Goal: Task Accomplishment & Management: Complete application form

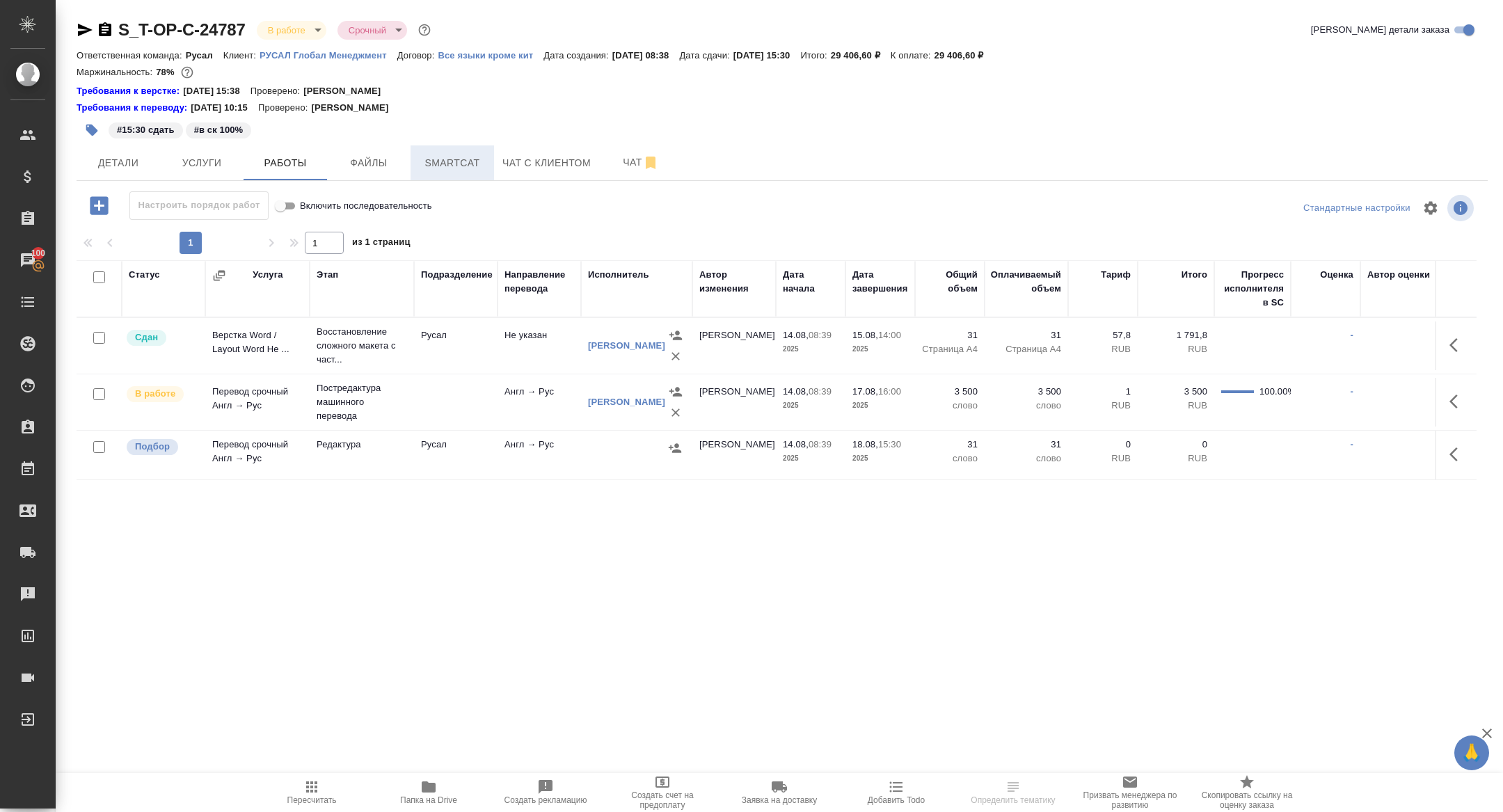
click at [469, 162] on span "Smartcat" at bounding box center [452, 163] width 67 height 17
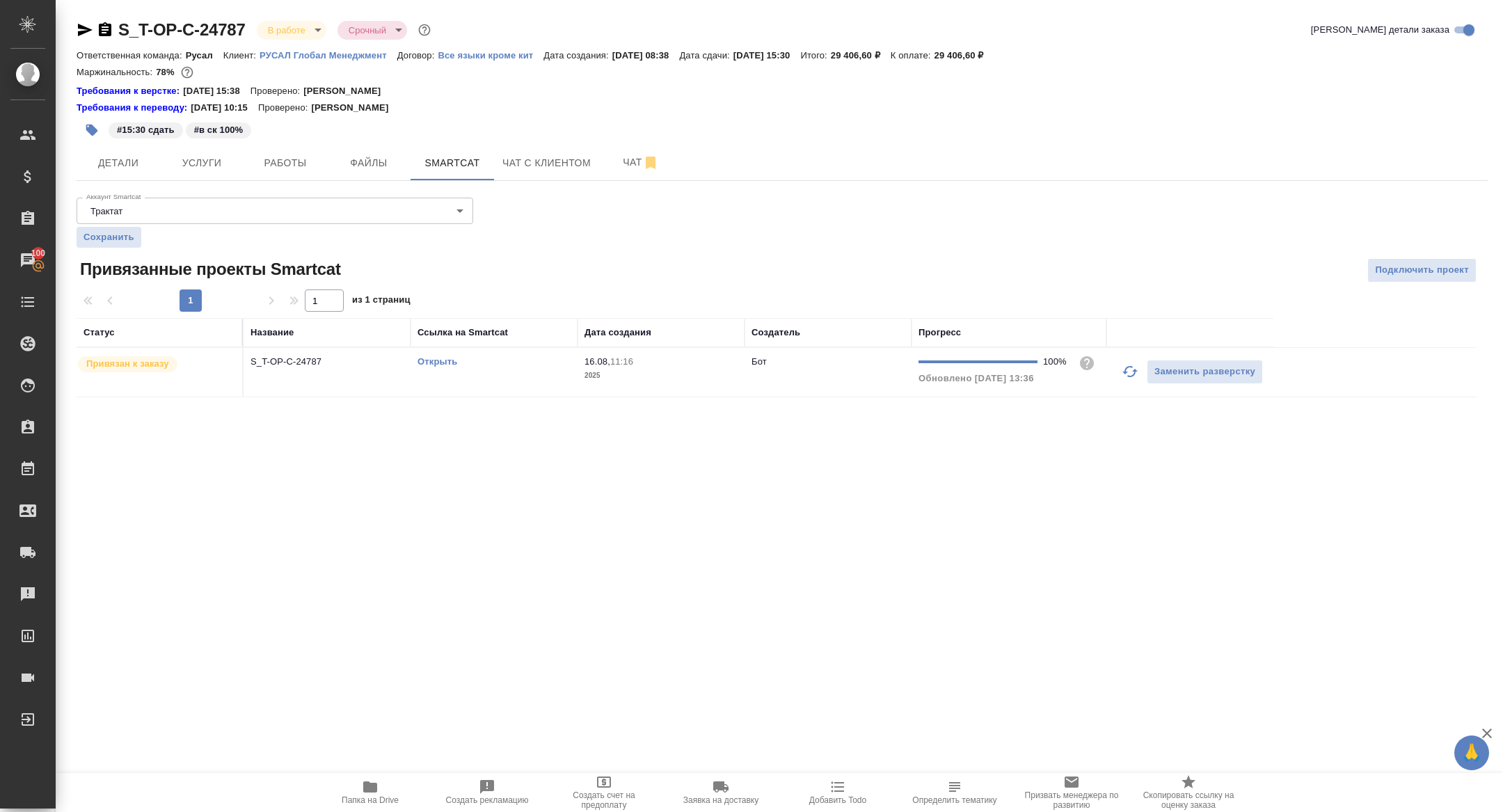
click at [433, 364] on link "Открыть" at bounding box center [437, 361] width 40 height 10
click at [104, 181] on div "S_T-OP-C-24787 В работе inProgress Срочный urgent Кратко детали заказа Ответств…" at bounding box center [782, 216] width 1426 height 432
click at [107, 160] on span "Детали" at bounding box center [118, 163] width 67 height 17
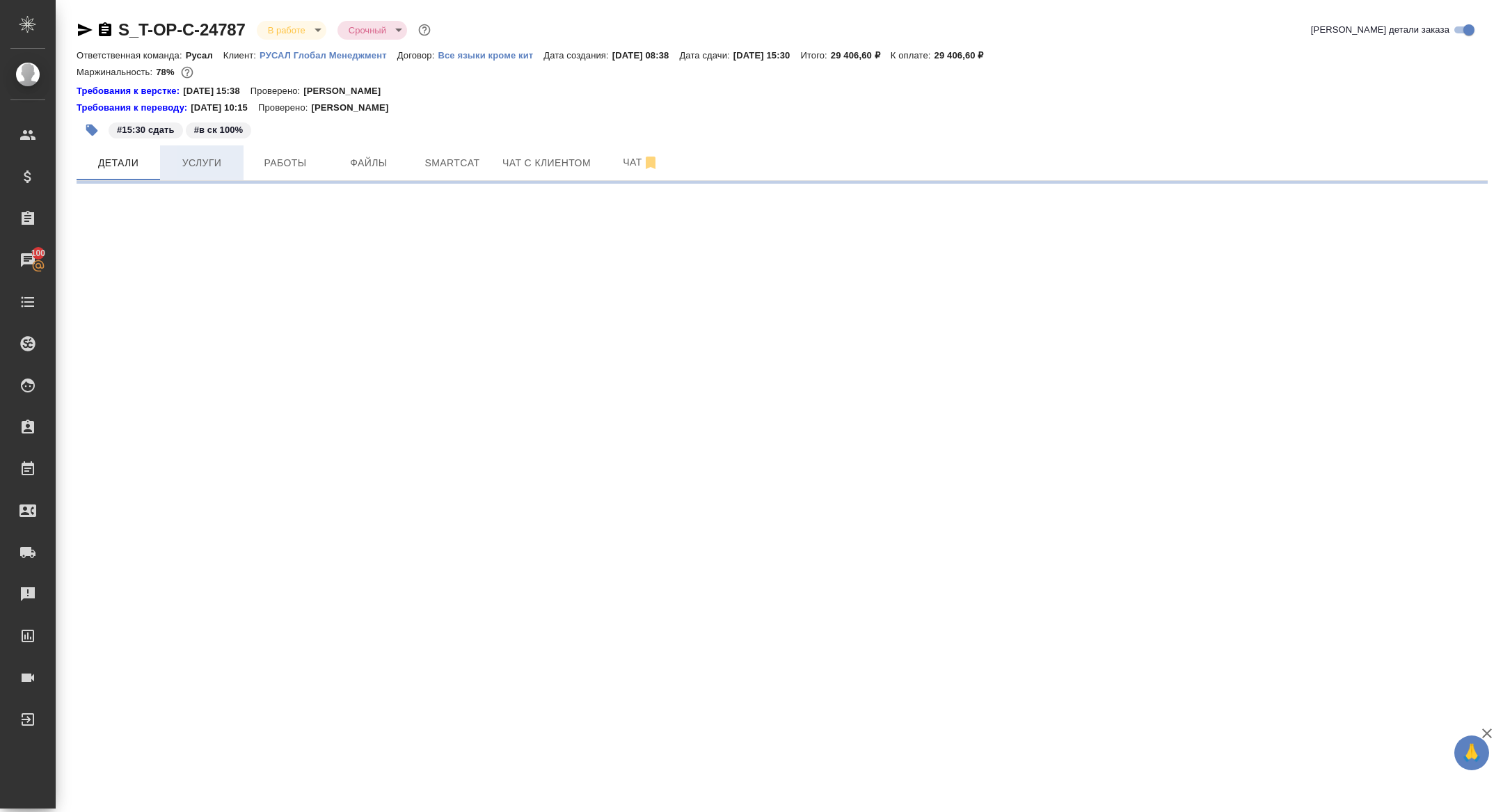
select select "RU"
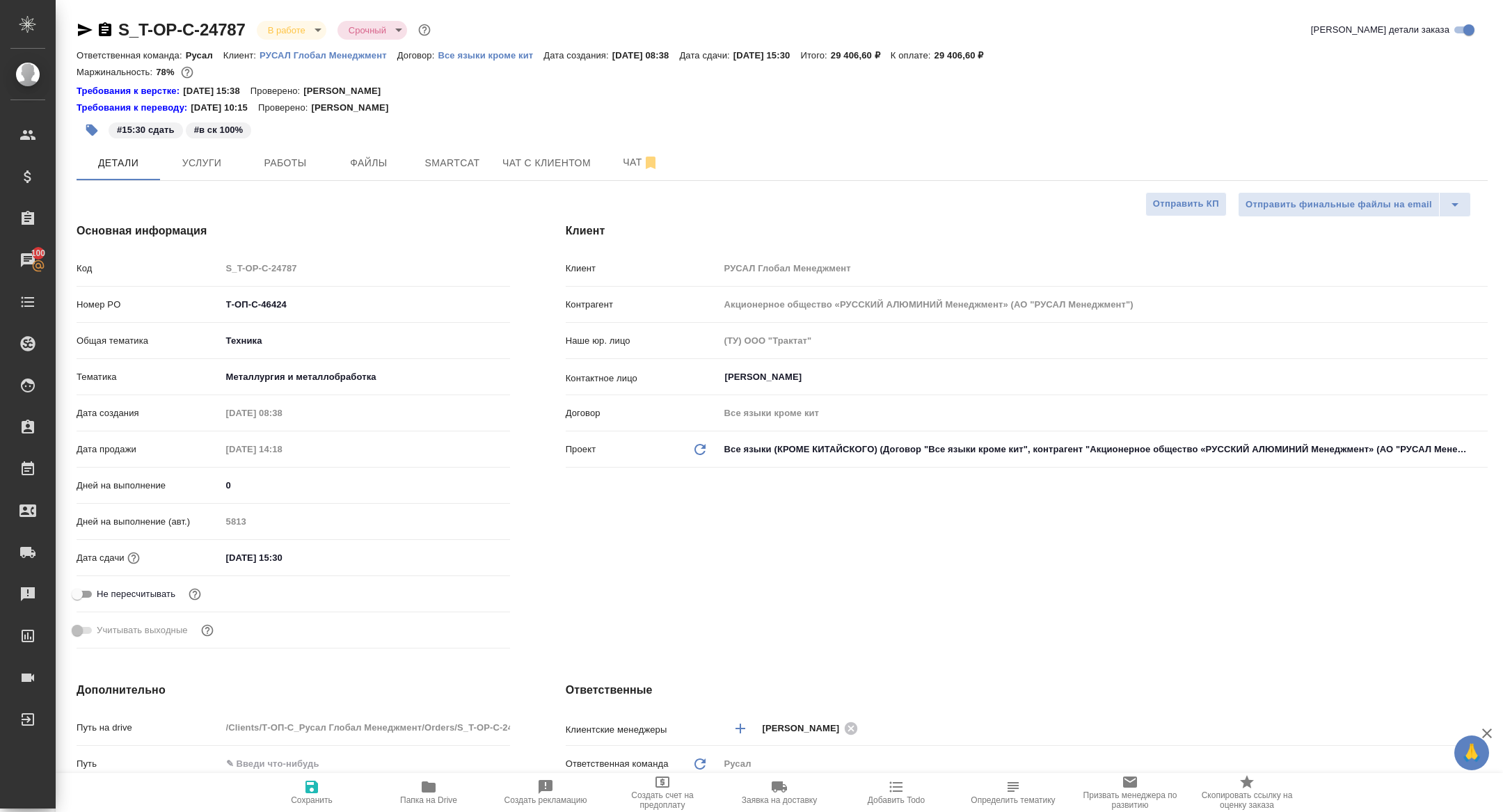
type textarea "x"
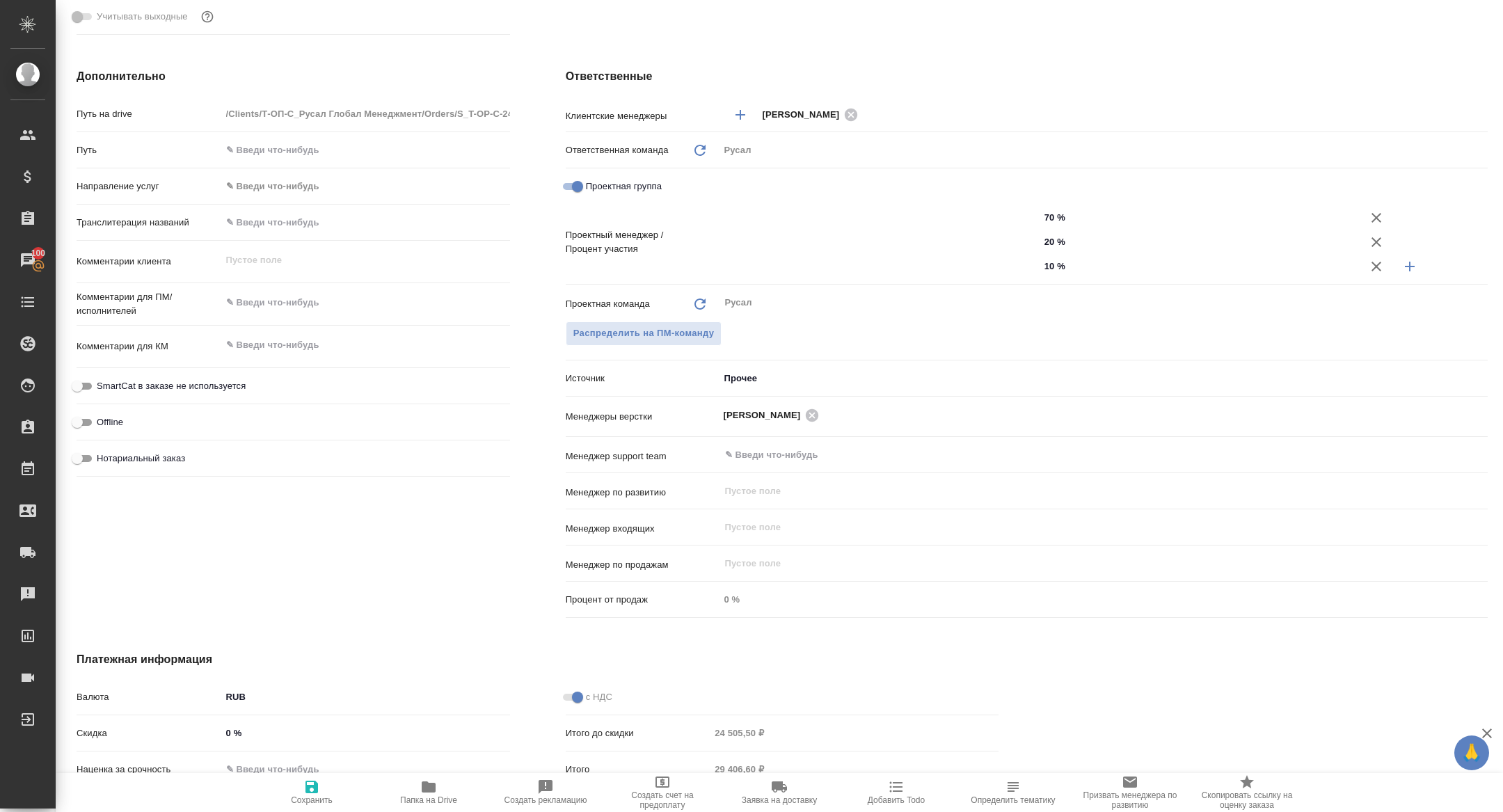
type input "[PERSON_NAME]"
type input "Хрусталёва Дарья"
type input "[PERSON_NAME]"
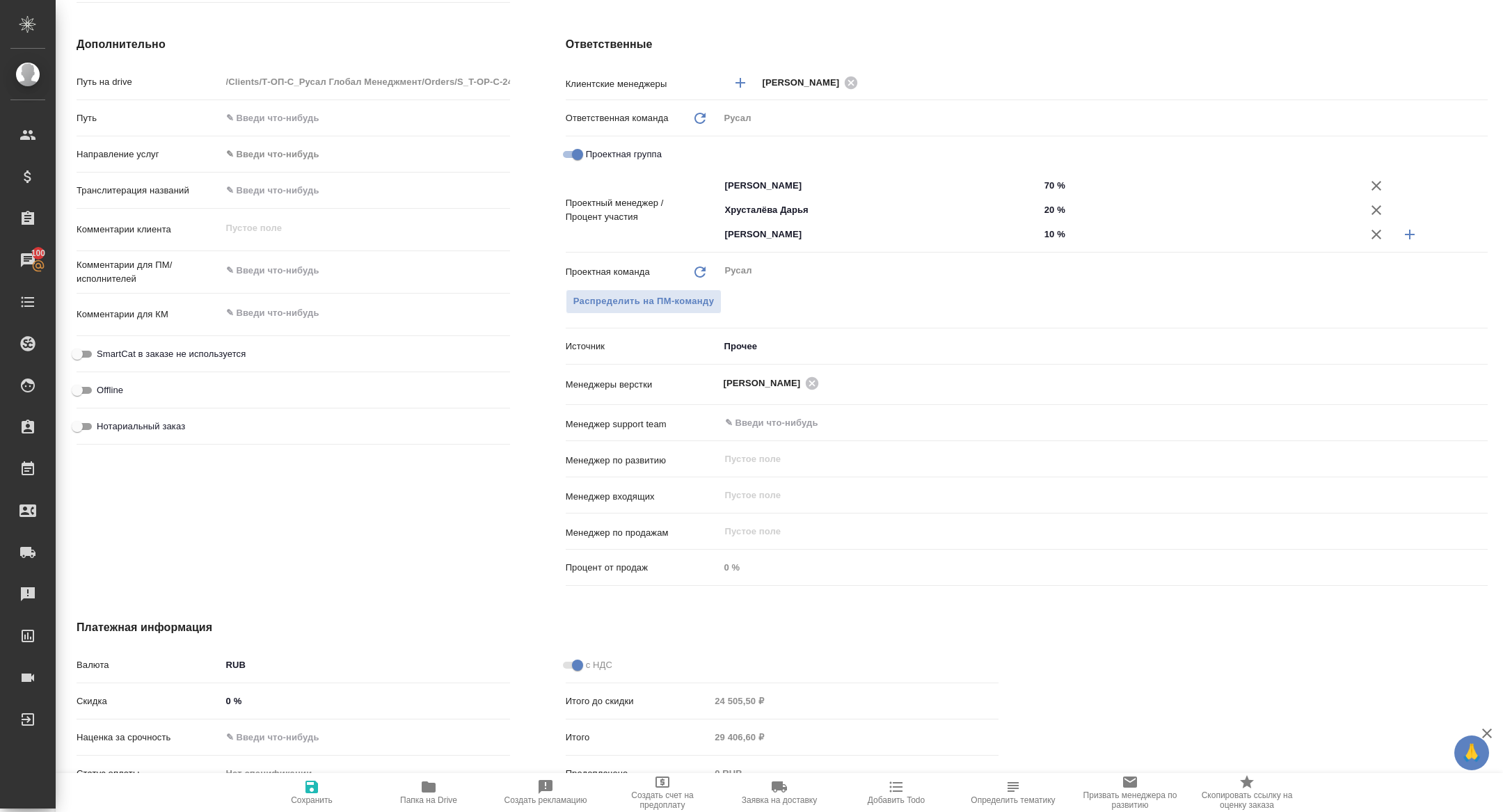
scroll to position [644, 0]
type textarea "x"
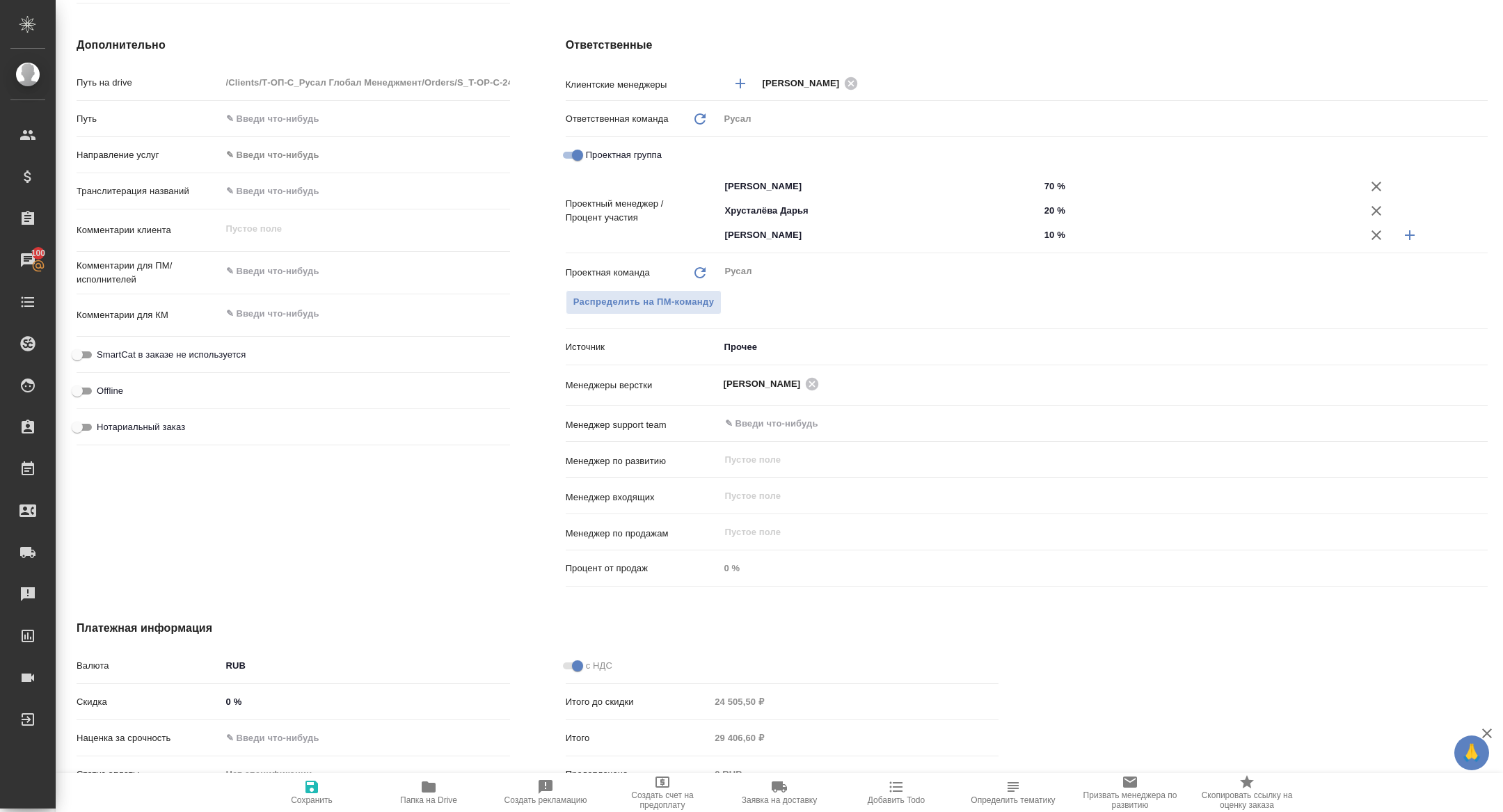
type textarea "x"
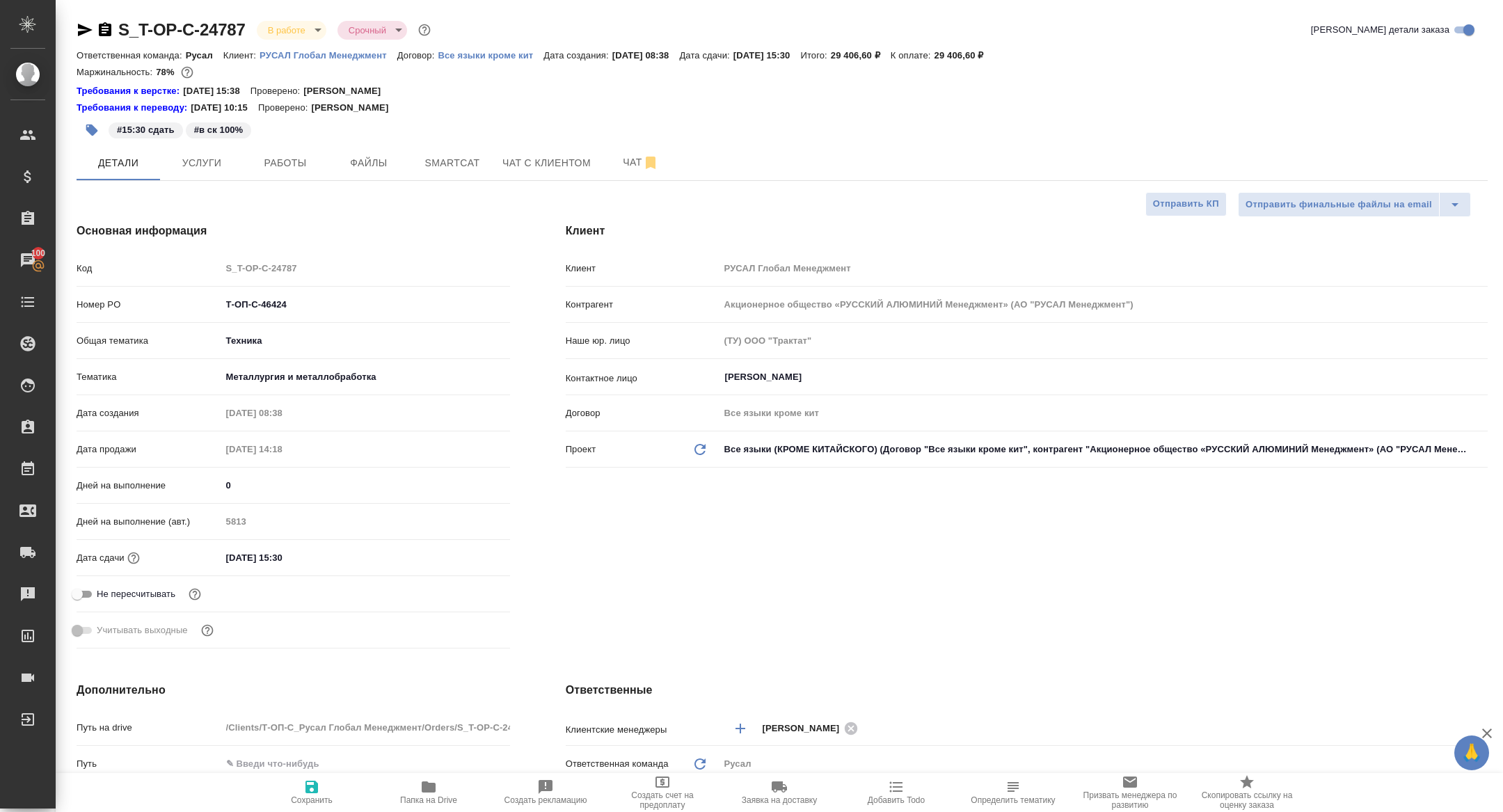
type textarea "x"
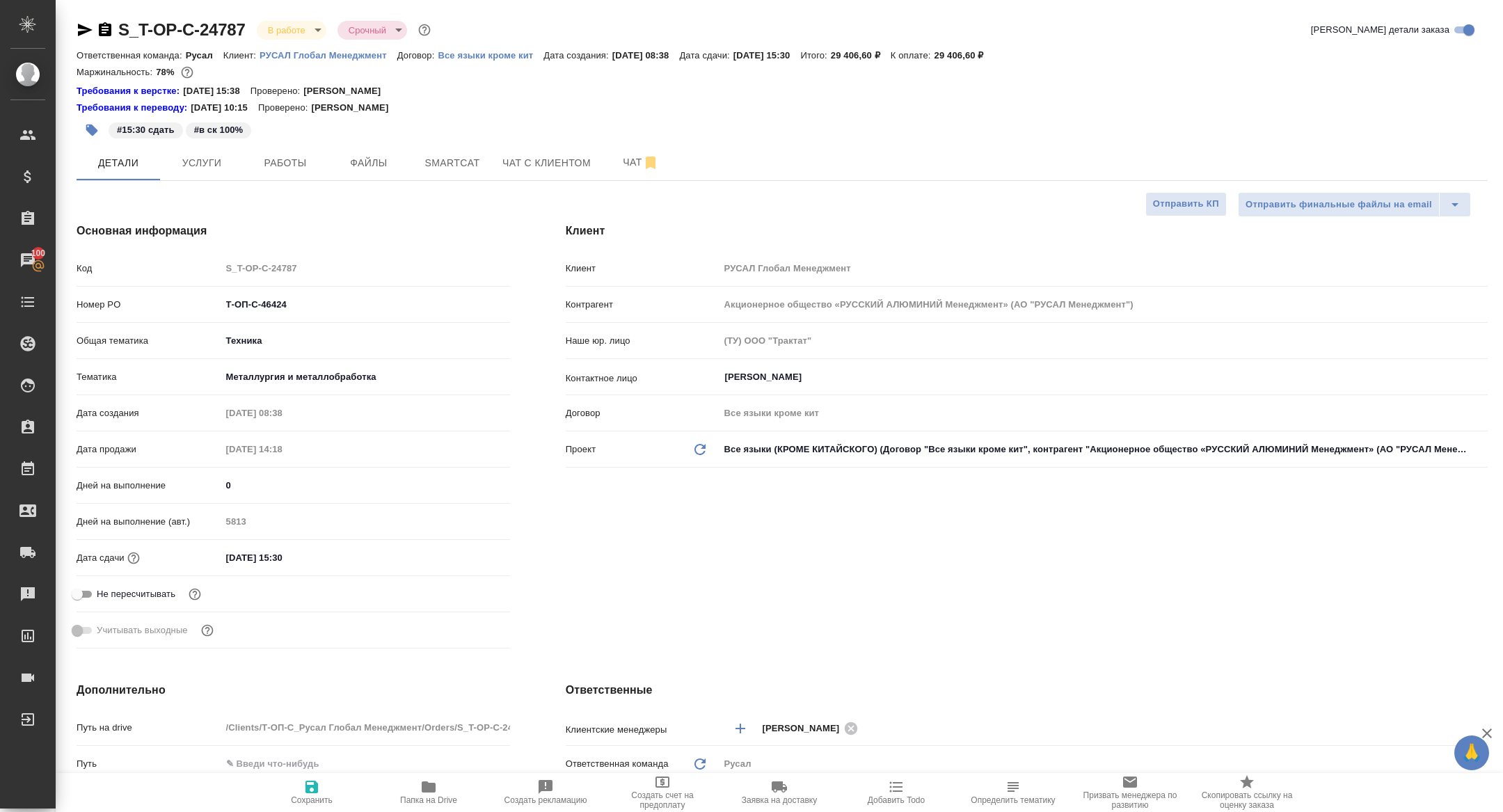
type textarea "x"
click at [304, 174] on button "Работы" at bounding box center [285, 163] width 83 height 35
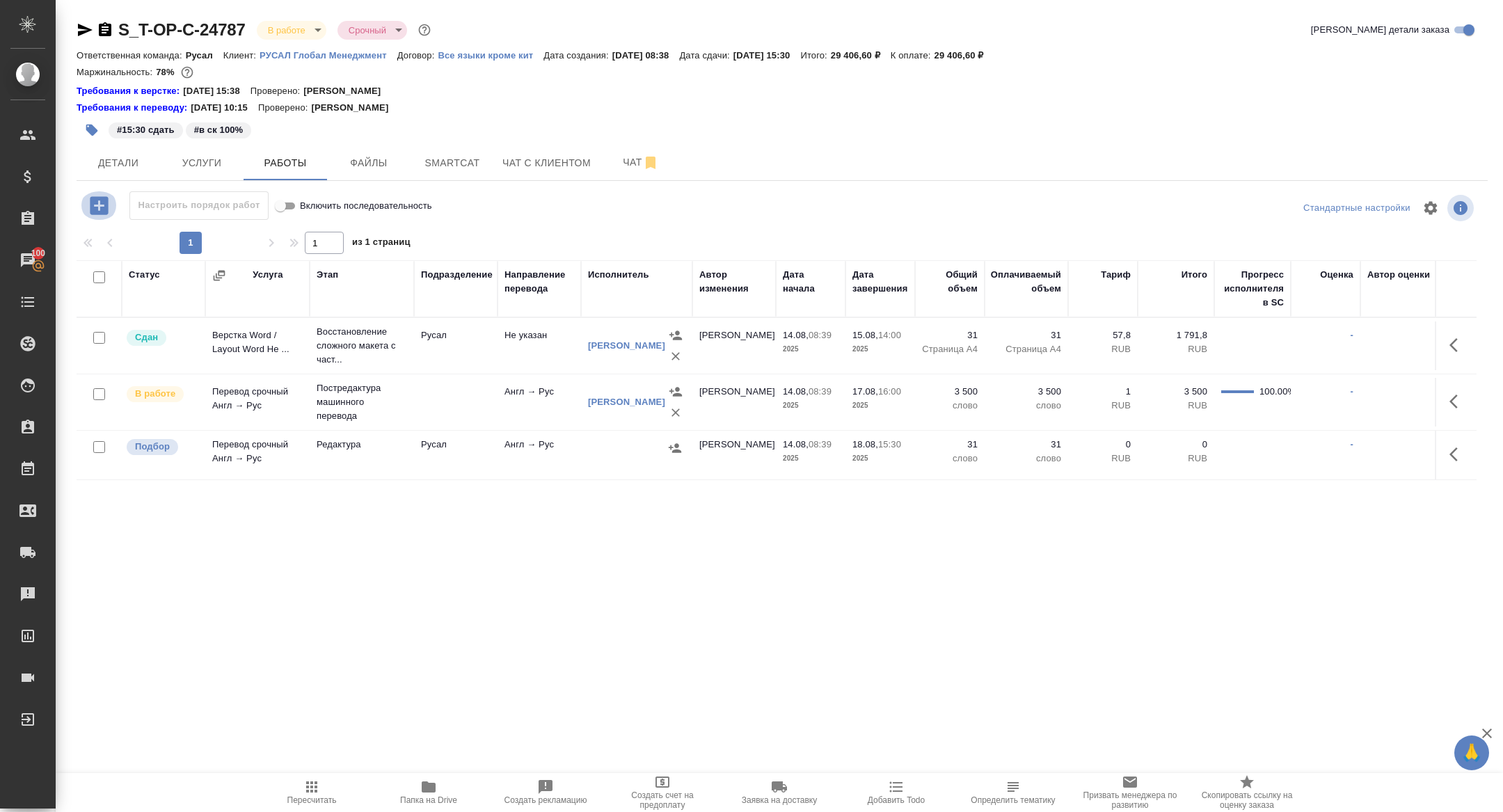
click at [98, 204] on icon "button" at bounding box center [99, 205] width 25 height 25
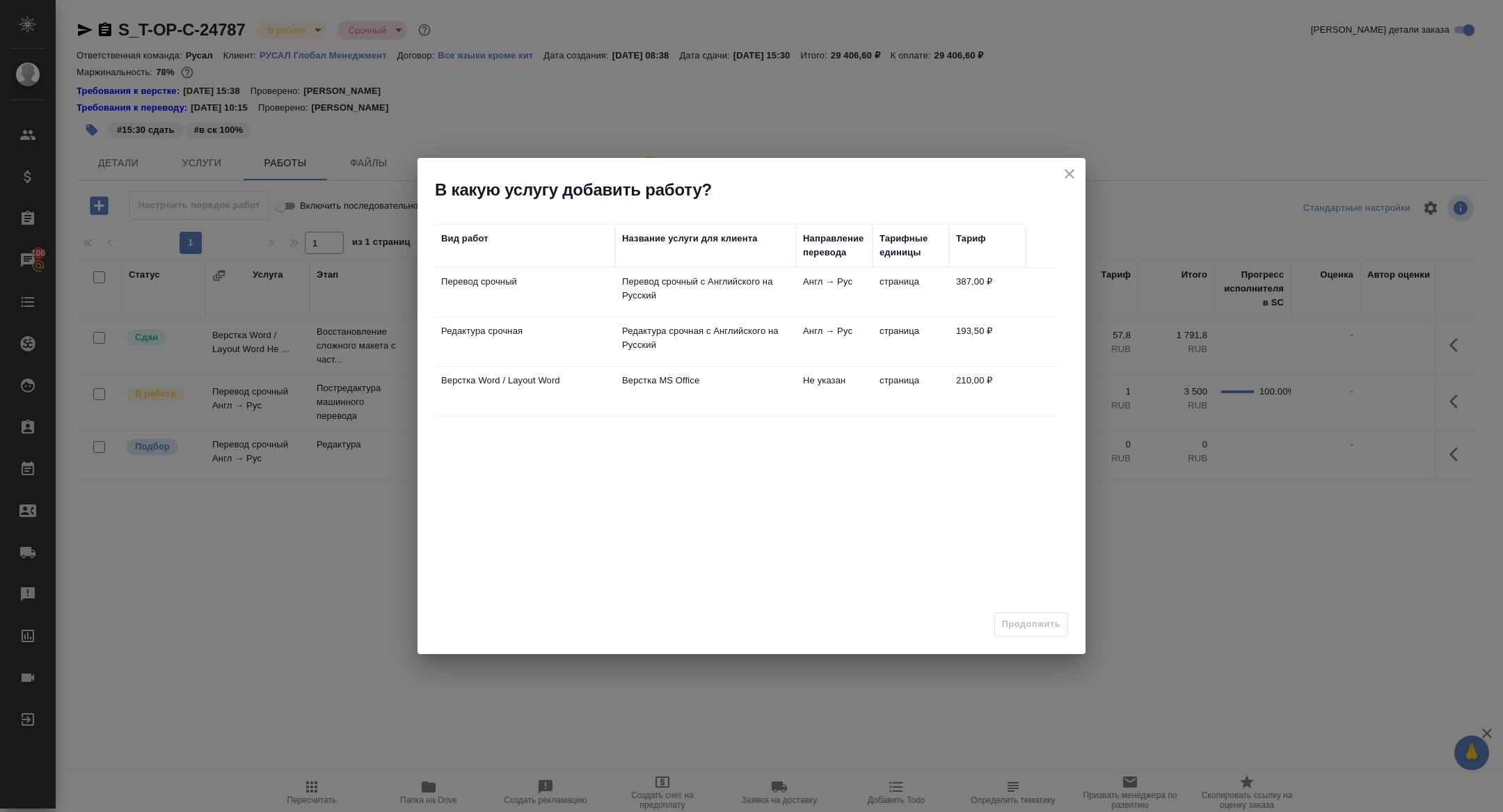
click at [494, 316] on td "Верстка Word / Layout Word" at bounding box center [524, 291] width 181 height 48
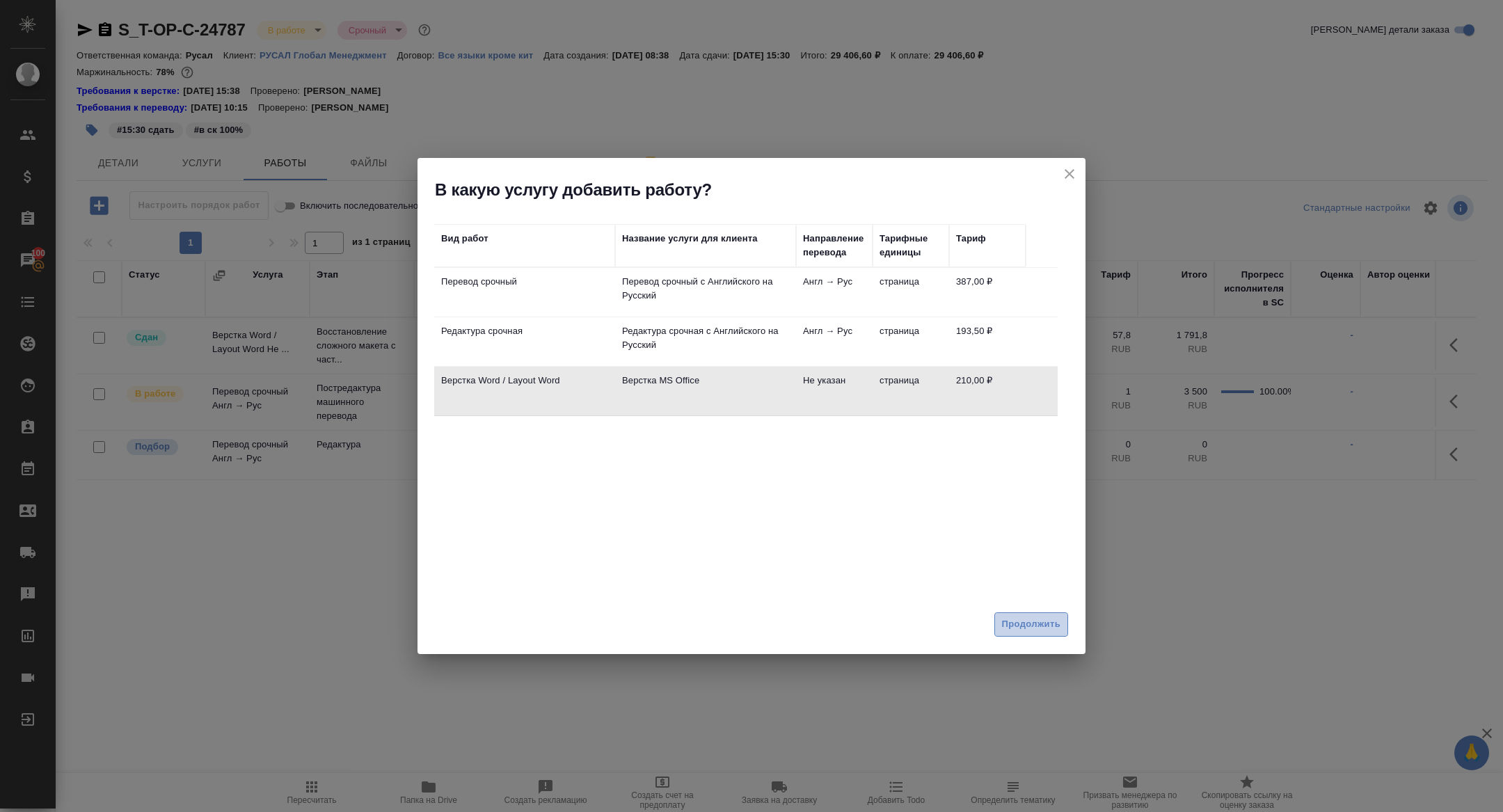
click at [1016, 631] on span "Продолжить" at bounding box center [1032, 624] width 59 height 16
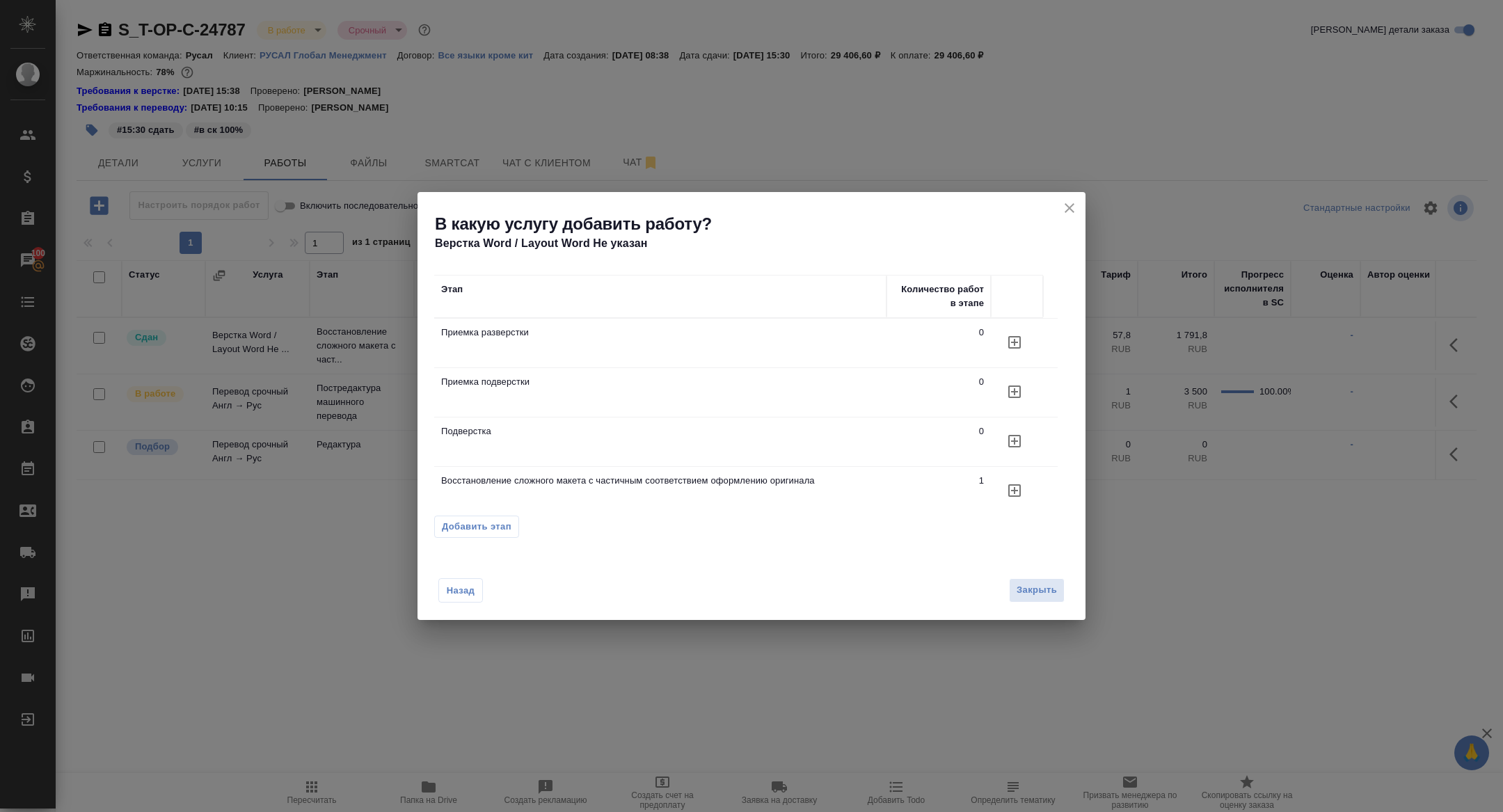
click at [1016, 359] on button "button" at bounding box center [1014, 342] width 33 height 33
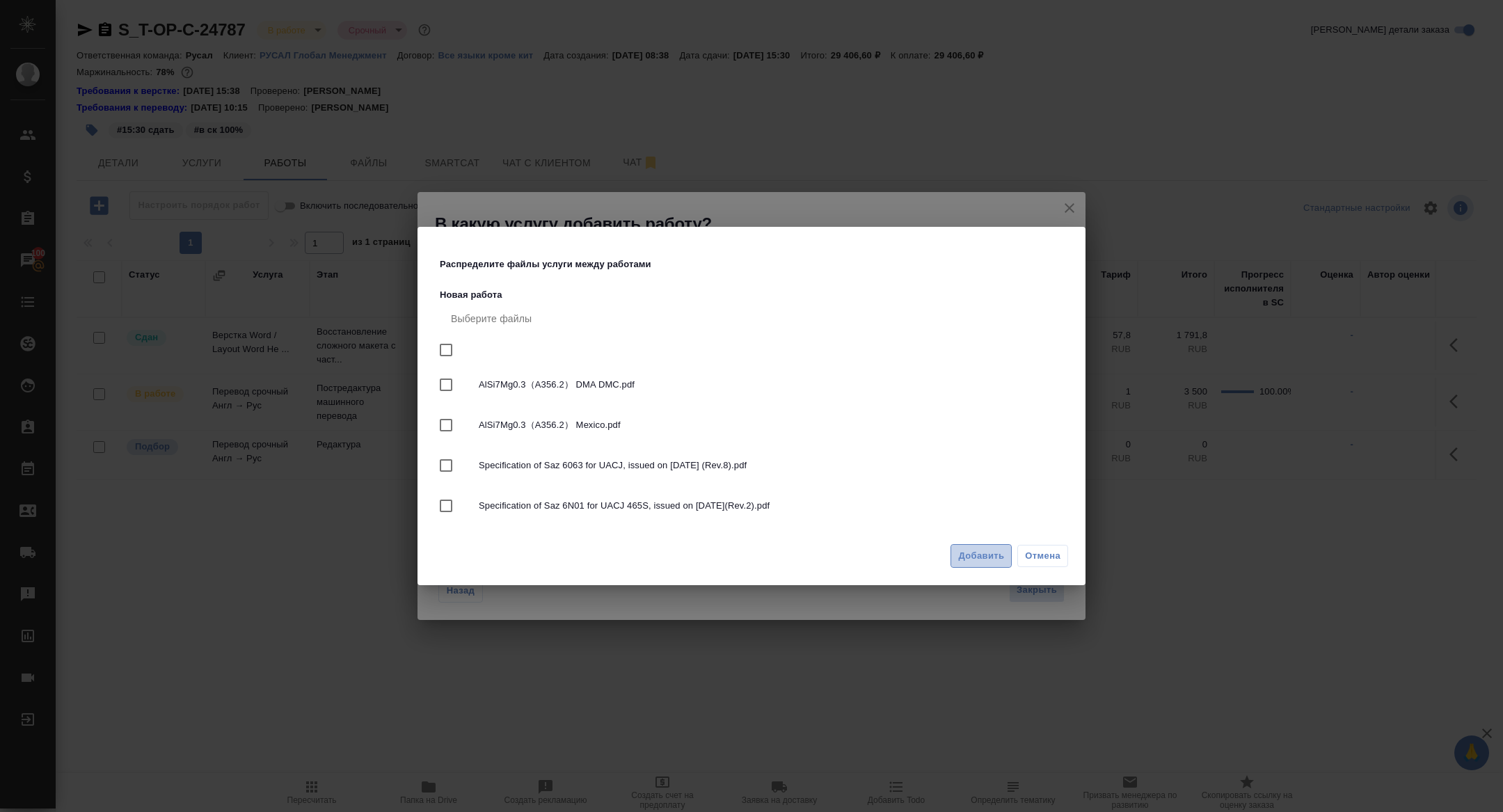
click at [965, 557] on span "Добавить" at bounding box center [981, 556] width 46 height 16
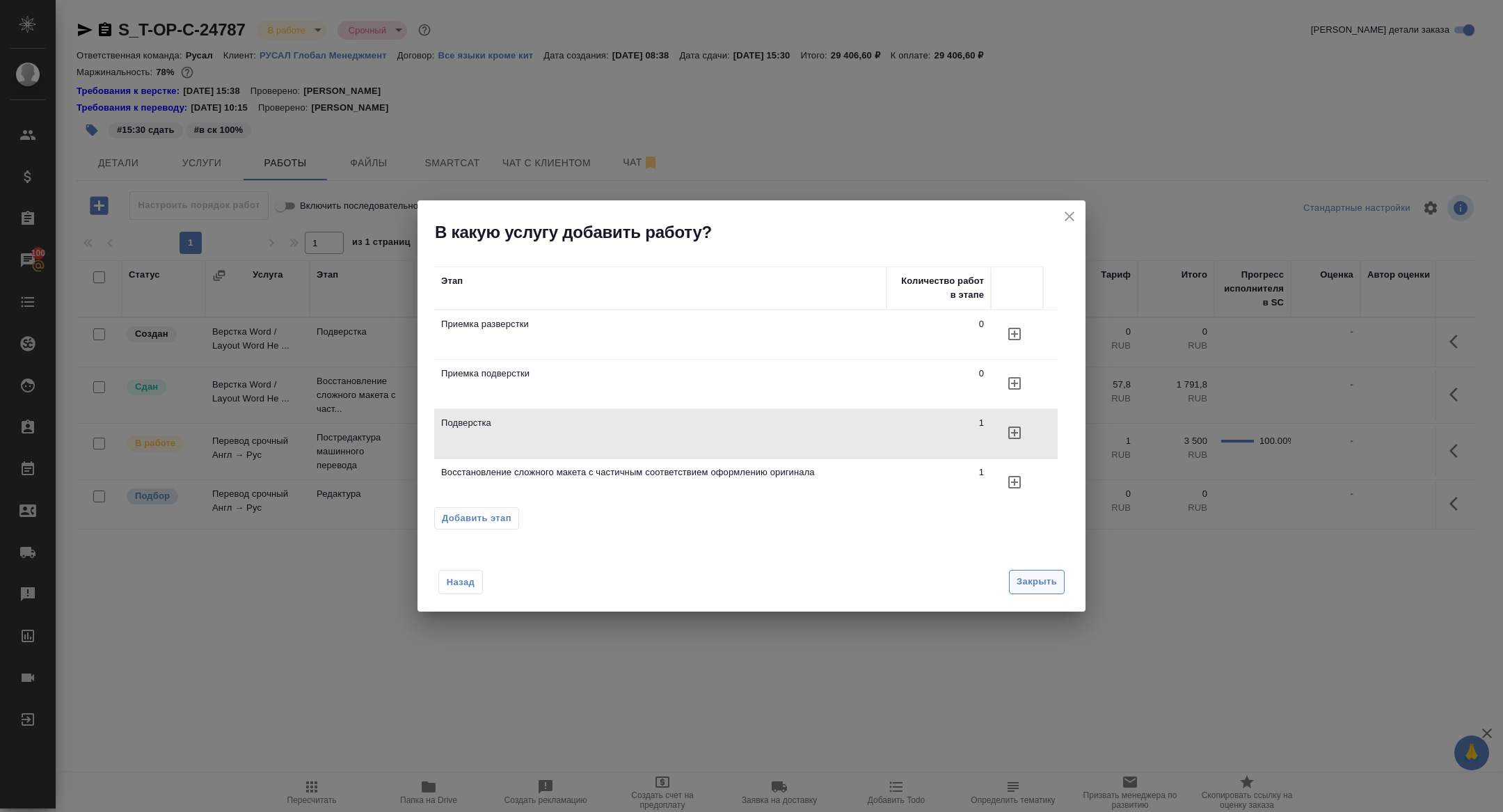
click at [1034, 584] on span "Закрыть" at bounding box center [1036, 581] width 41 height 16
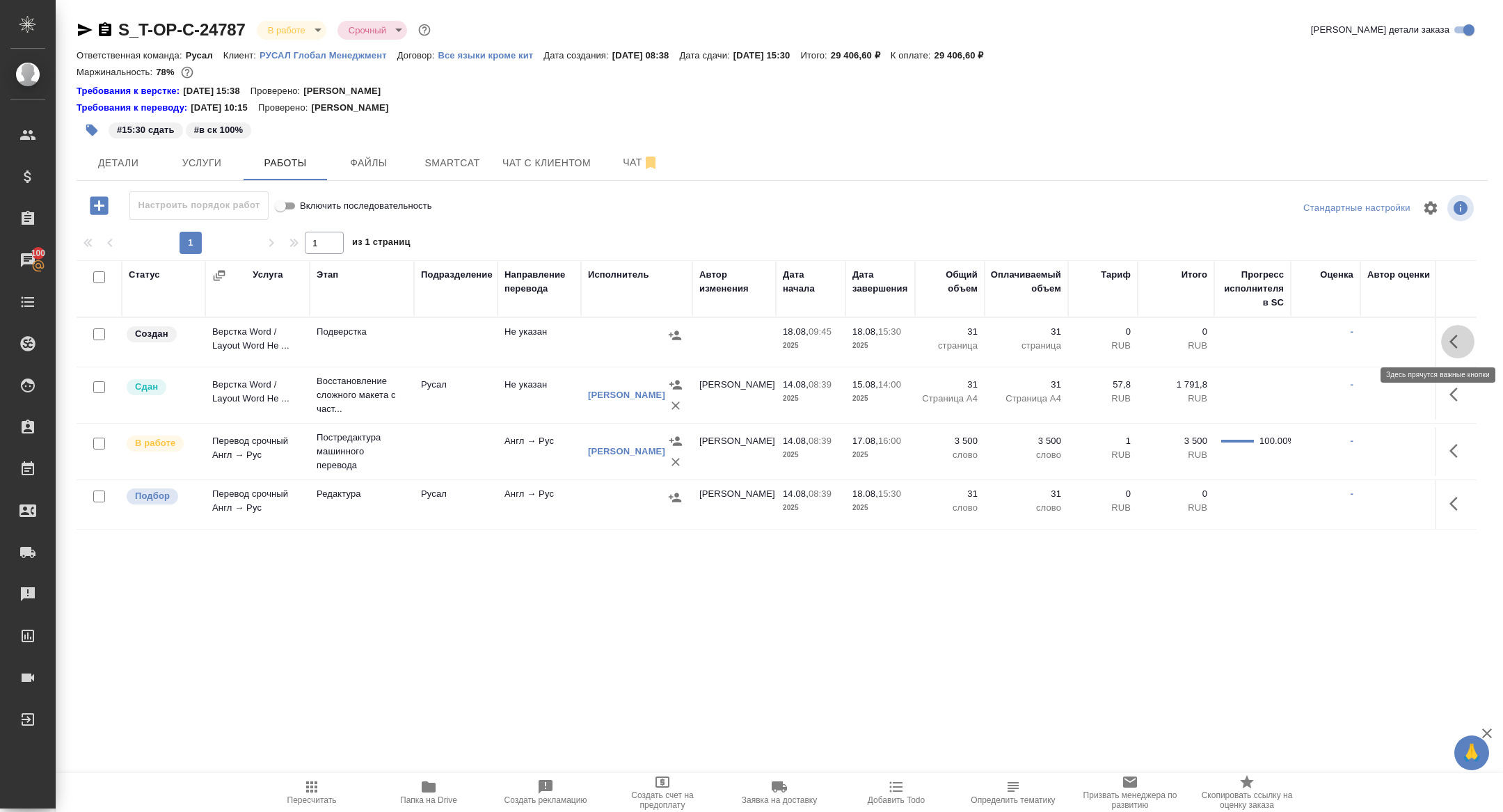
click at [1466, 338] on button "button" at bounding box center [1457, 341] width 33 height 33
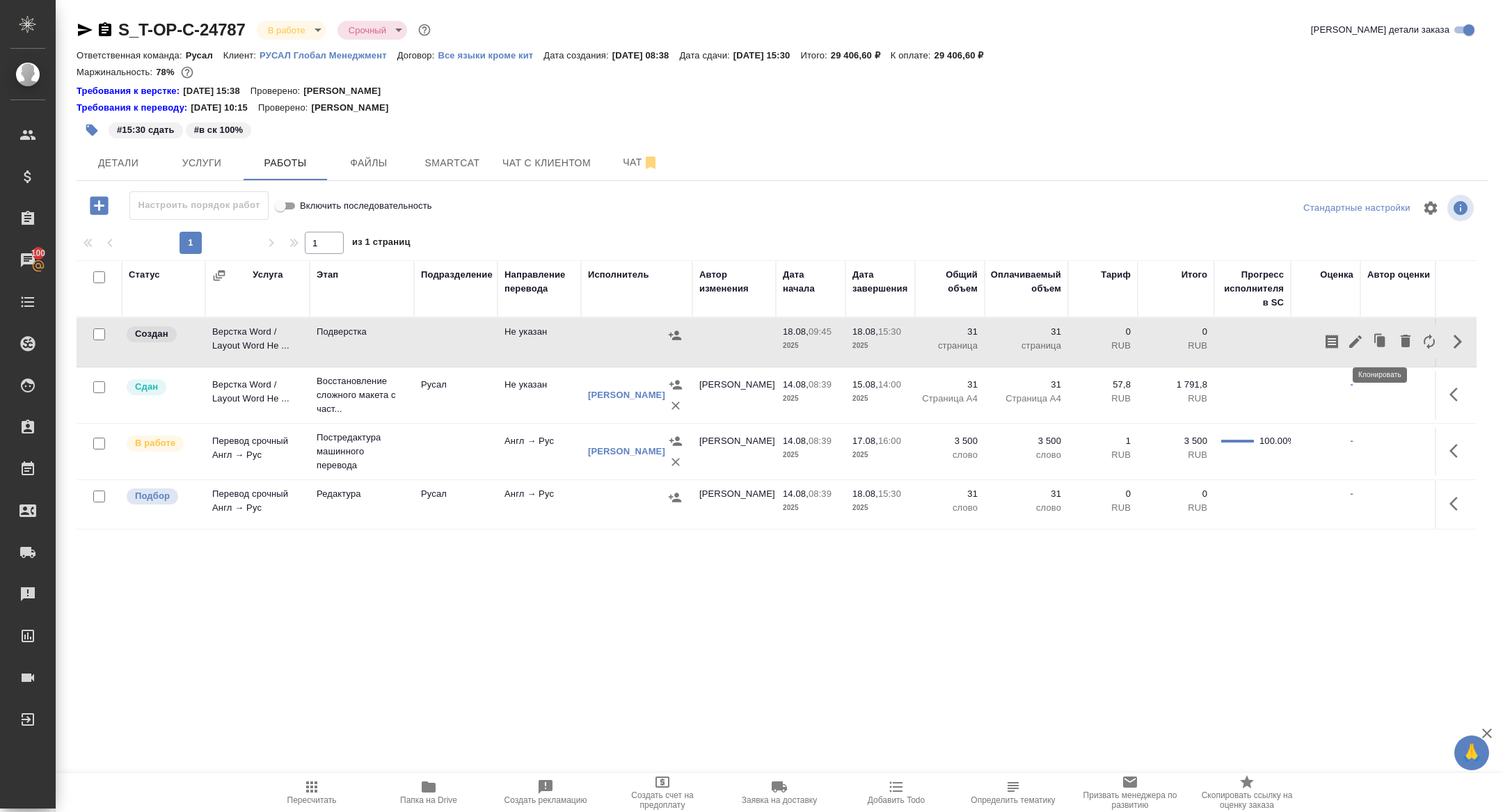
click at [1357, 340] on icon "button" at bounding box center [1354, 341] width 12 height 12
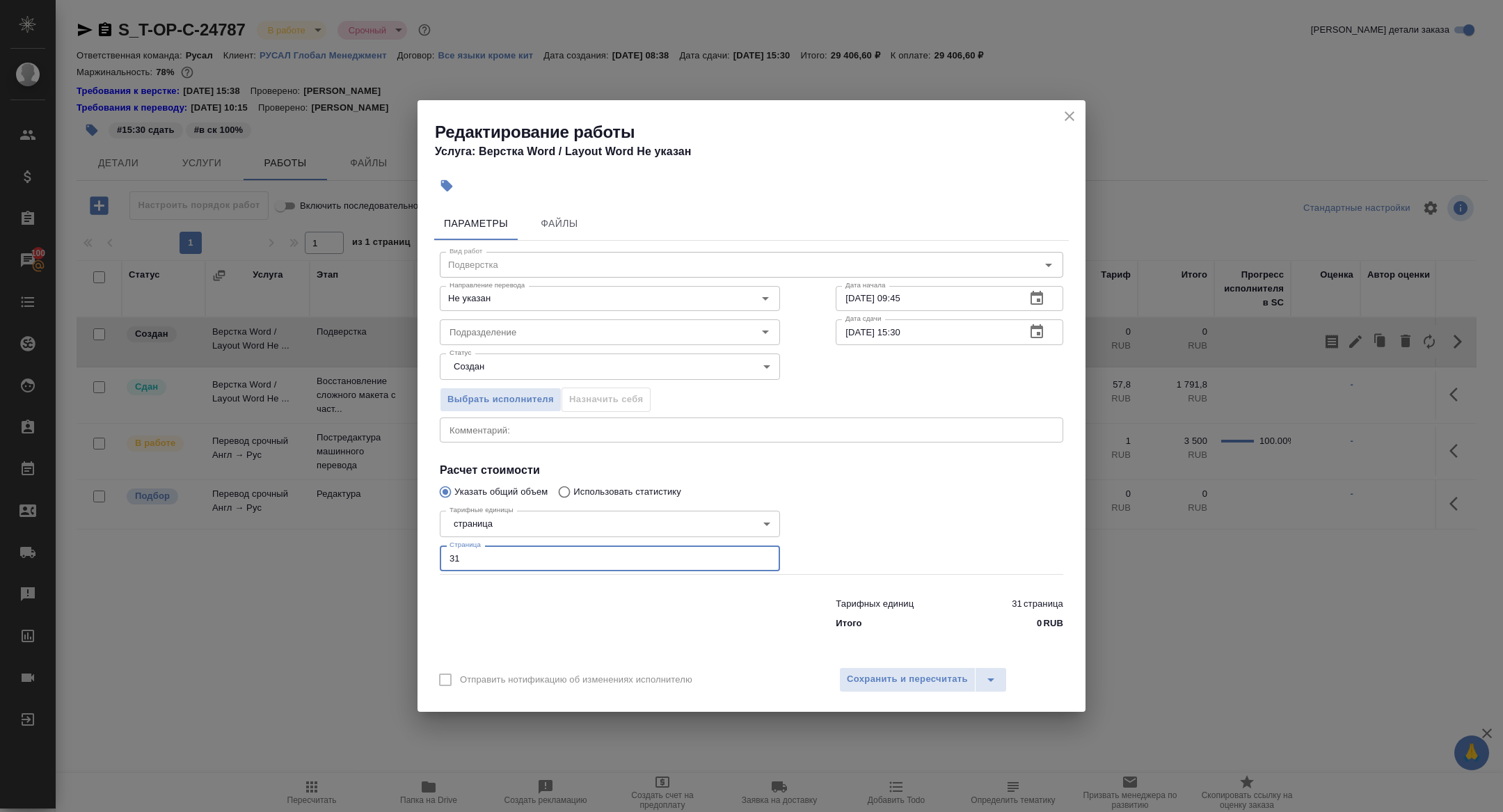
click at [466, 553] on input "31" at bounding box center [610, 557] width 340 height 25
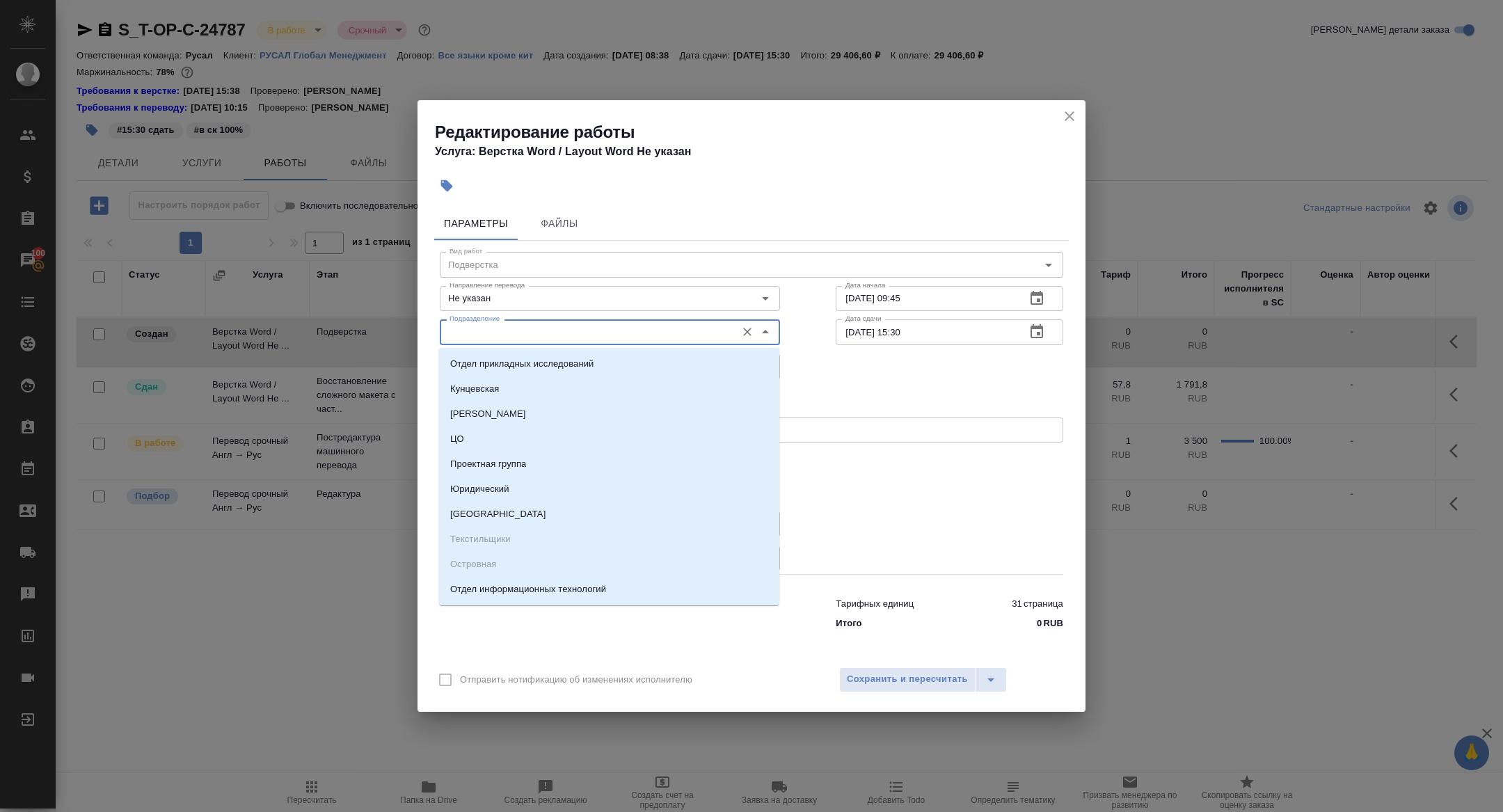
click at [535, 327] on input "Подразделение" at bounding box center [586, 332] width 285 height 17
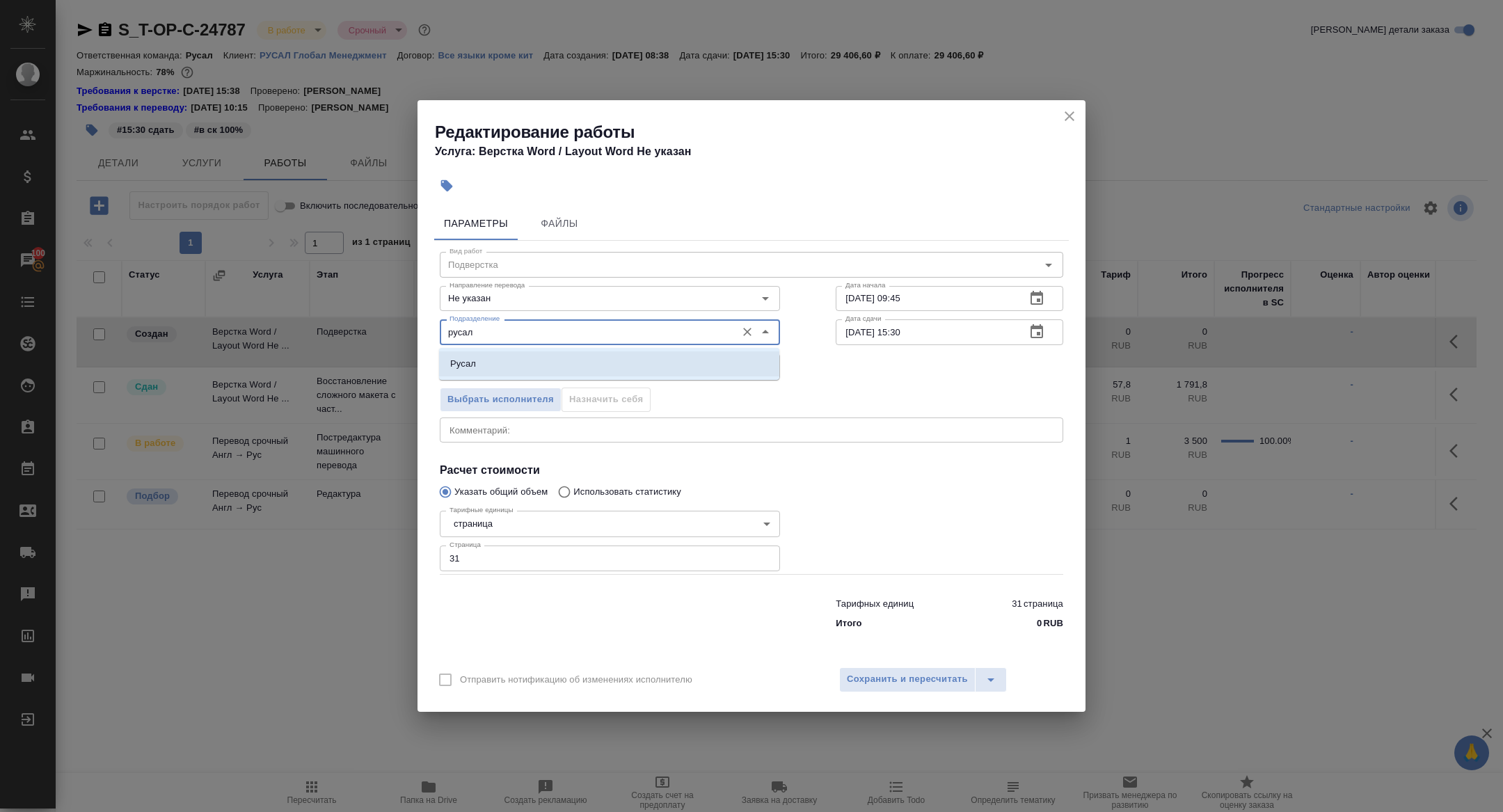
click at [579, 371] on li "Русал" at bounding box center [609, 363] width 340 height 25
type input "Русал"
click at [917, 681] on span "Сохранить и пересчитать" at bounding box center [908, 679] width 121 height 16
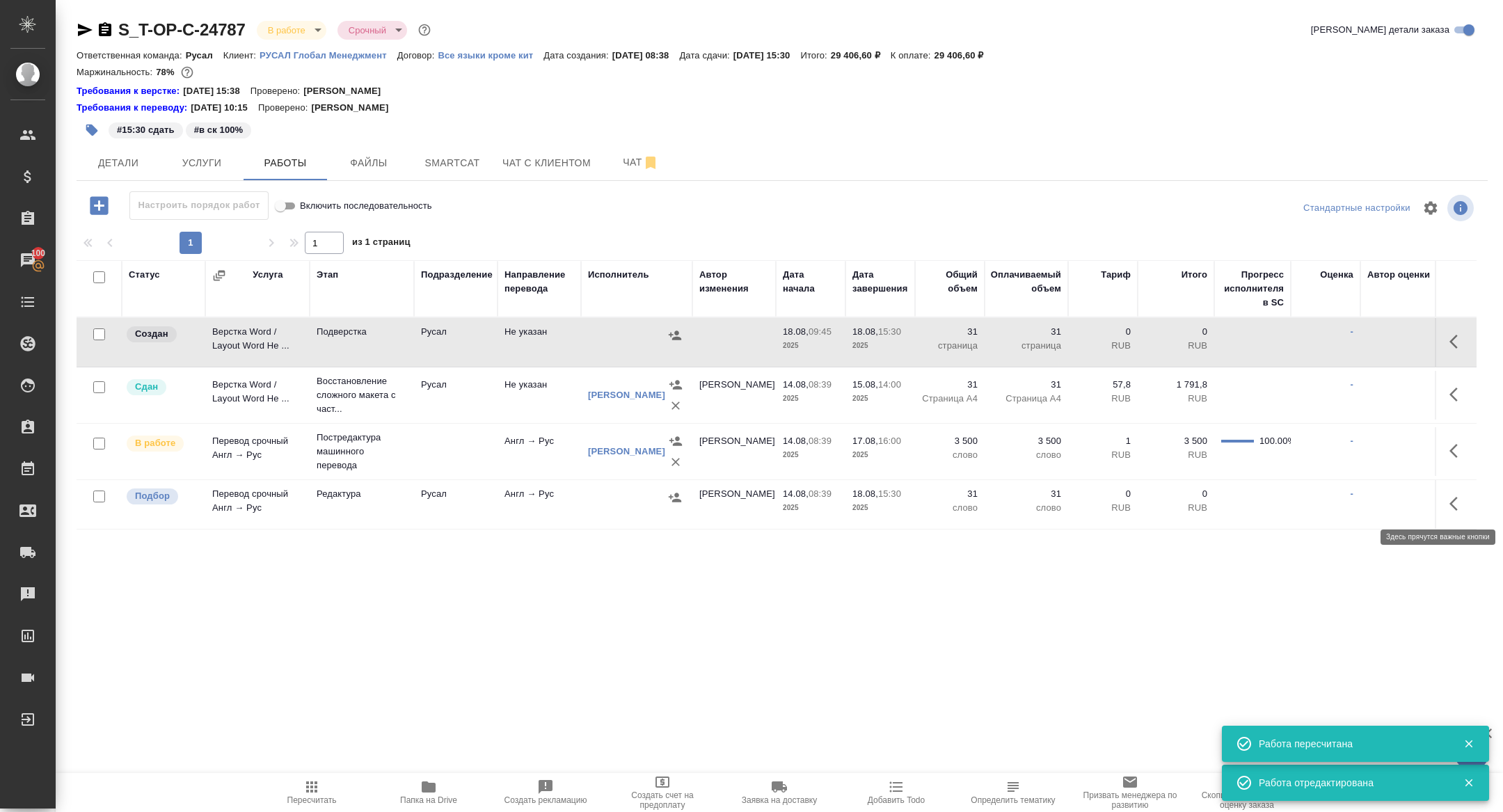
click at [1454, 498] on icon "button" at bounding box center [1453, 503] width 9 height 14
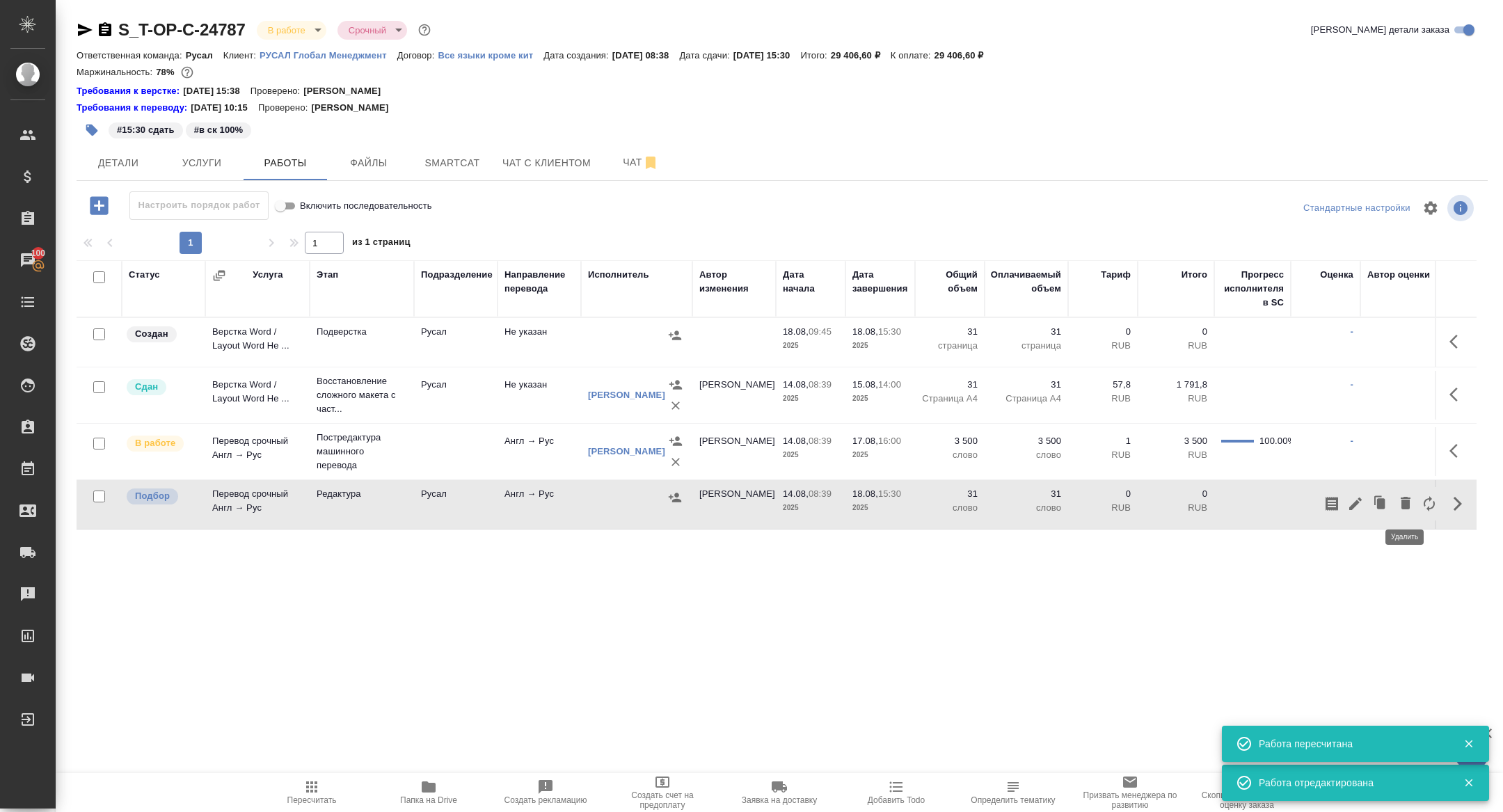
click at [1409, 502] on icon "button" at bounding box center [1406, 503] width 17 height 17
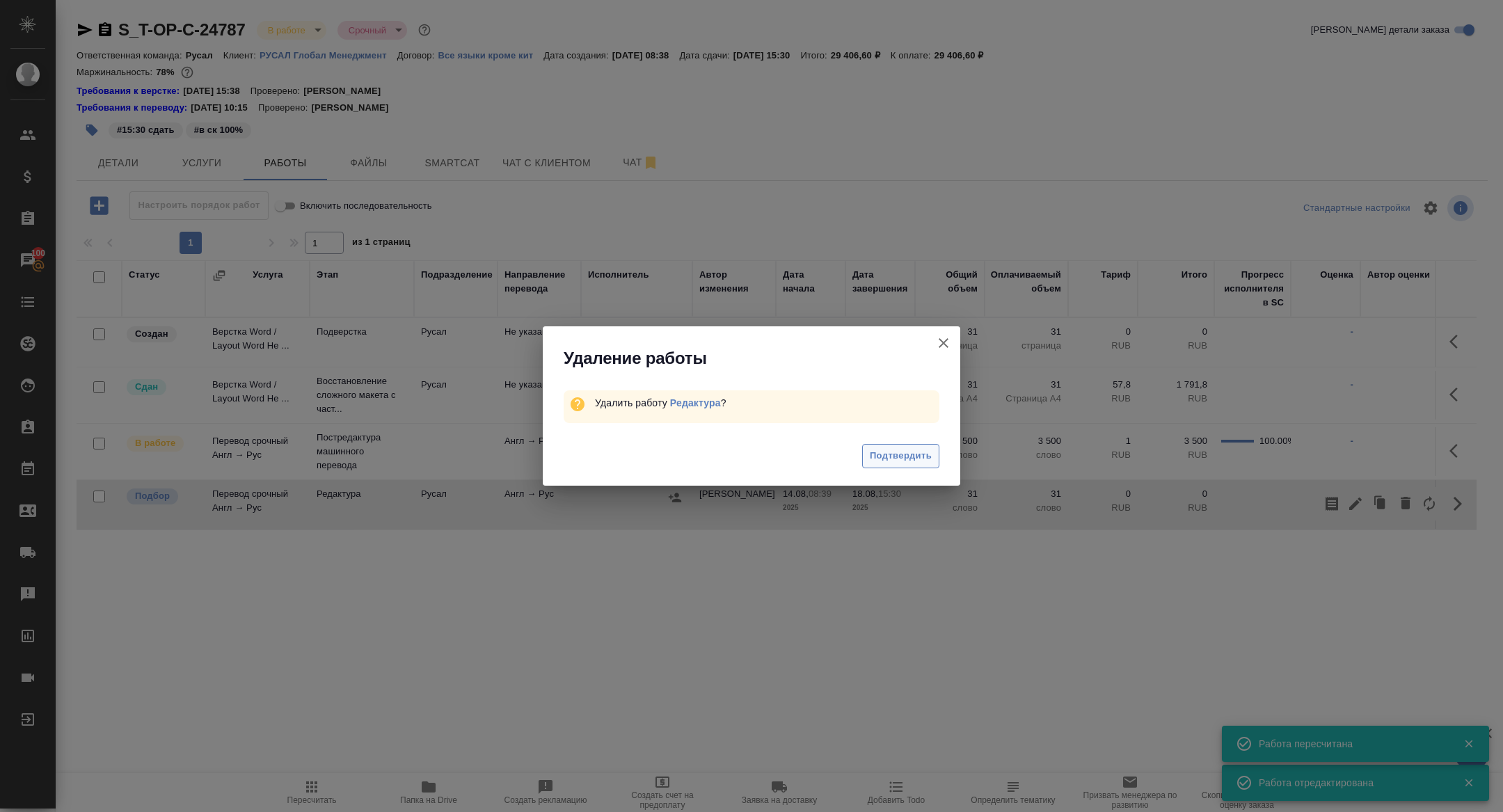
click at [903, 459] on span "Подтвердить" at bounding box center [900, 455] width 62 height 16
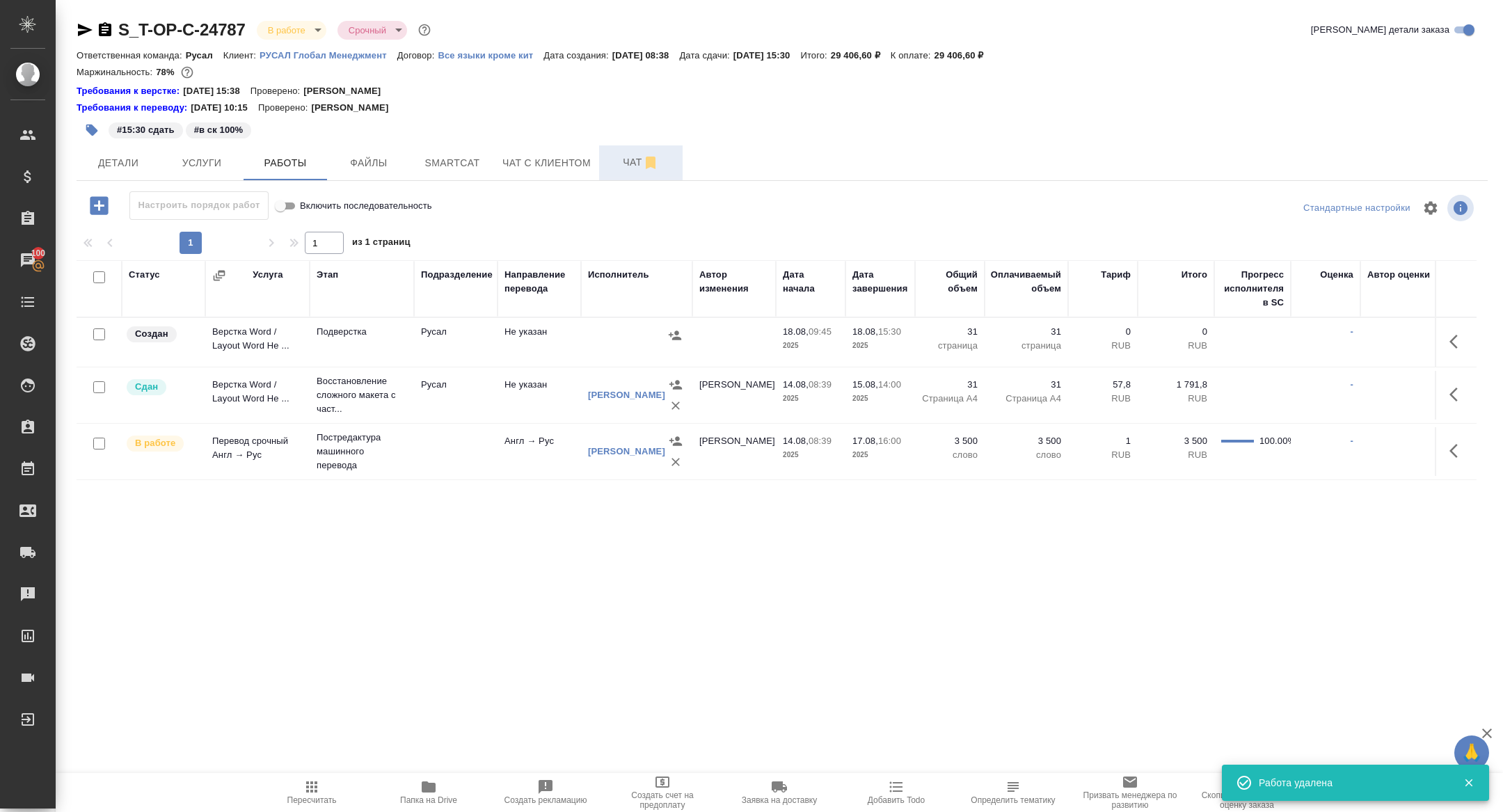
click at [616, 172] on button "Чат" at bounding box center [641, 163] width 83 height 35
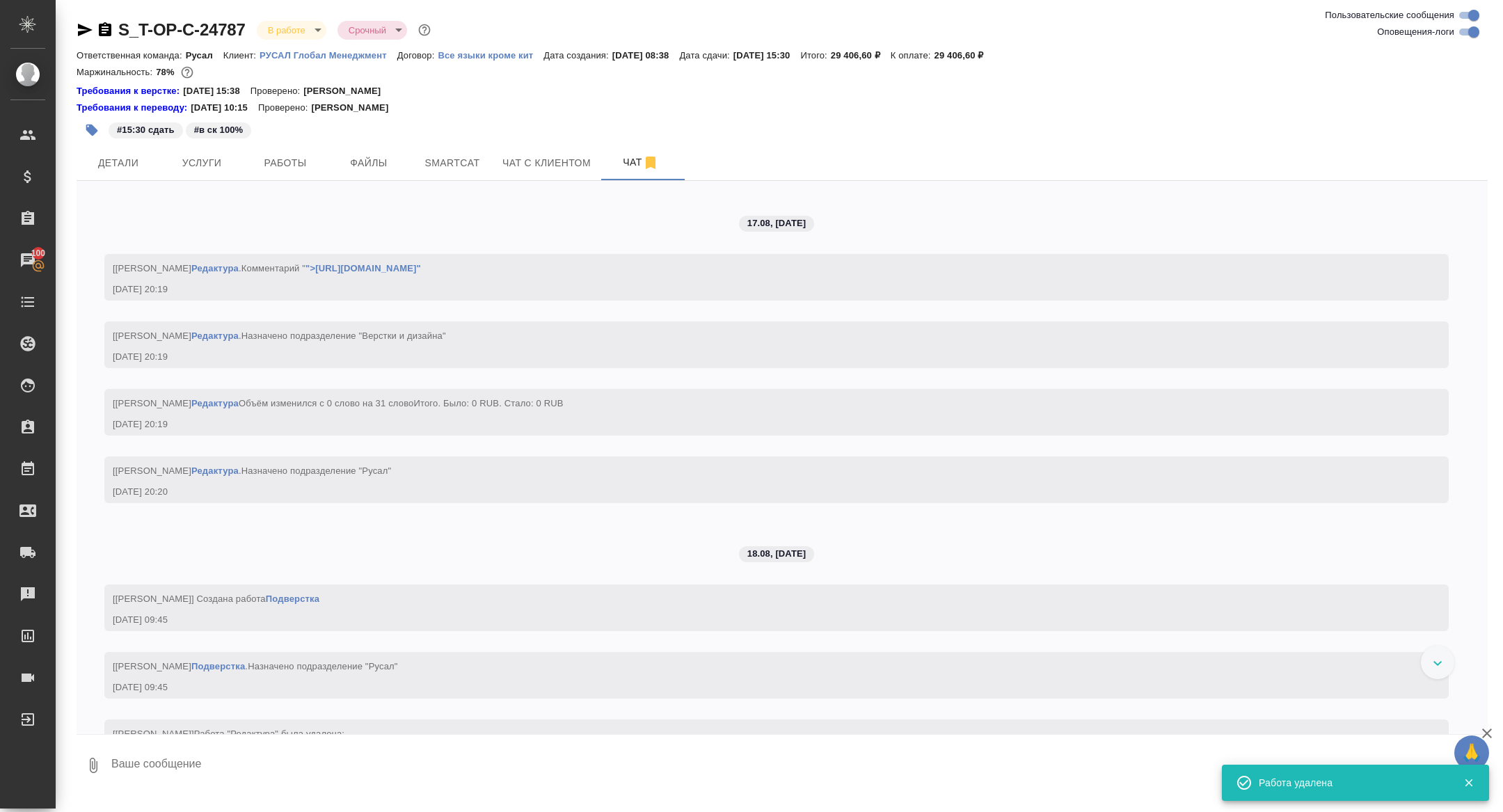
scroll to position [3177, 0]
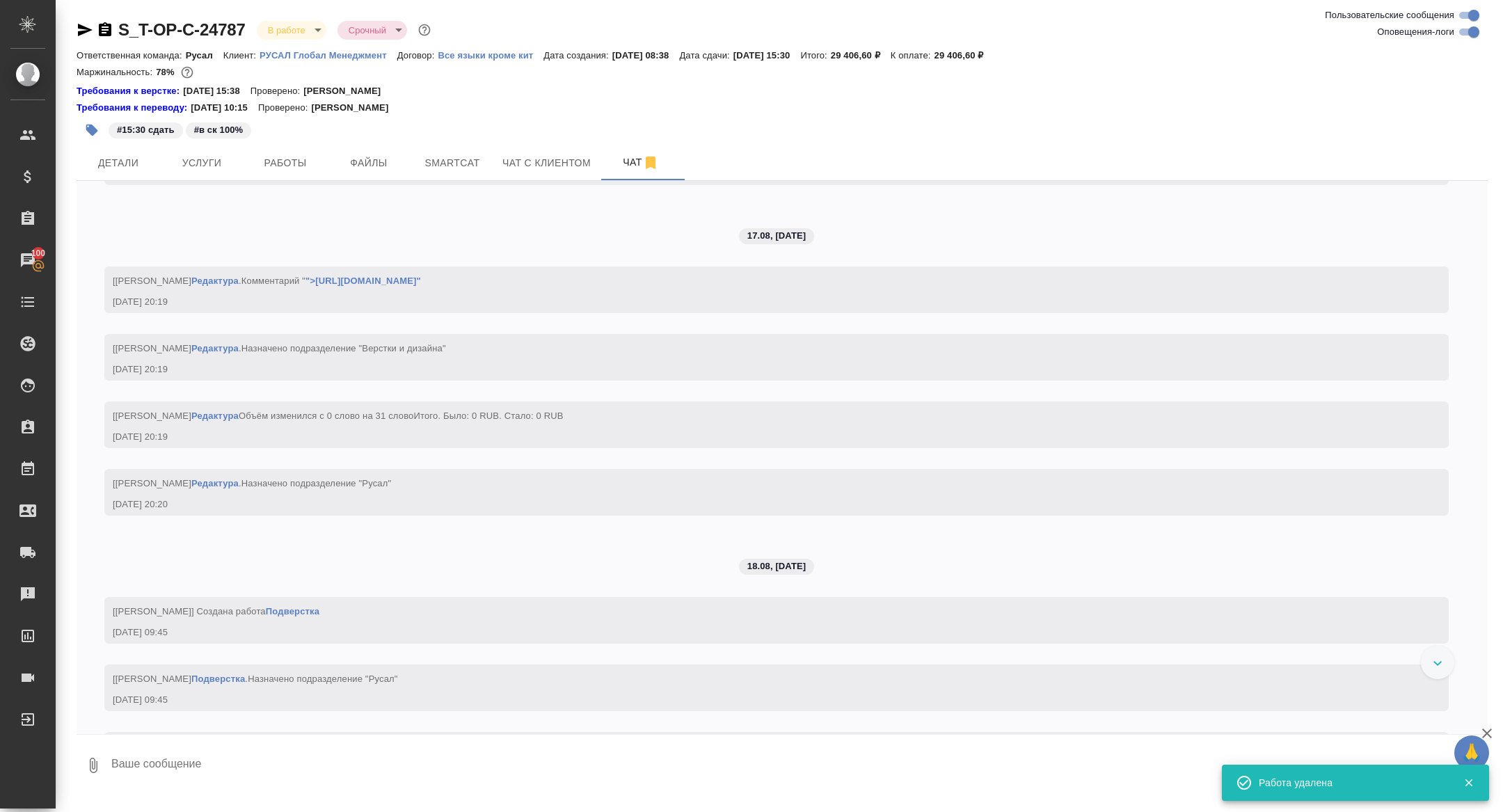
click at [421, 286] on link "">[URL][DOMAIN_NAME]"" at bounding box center [363, 280] width 115 height 10
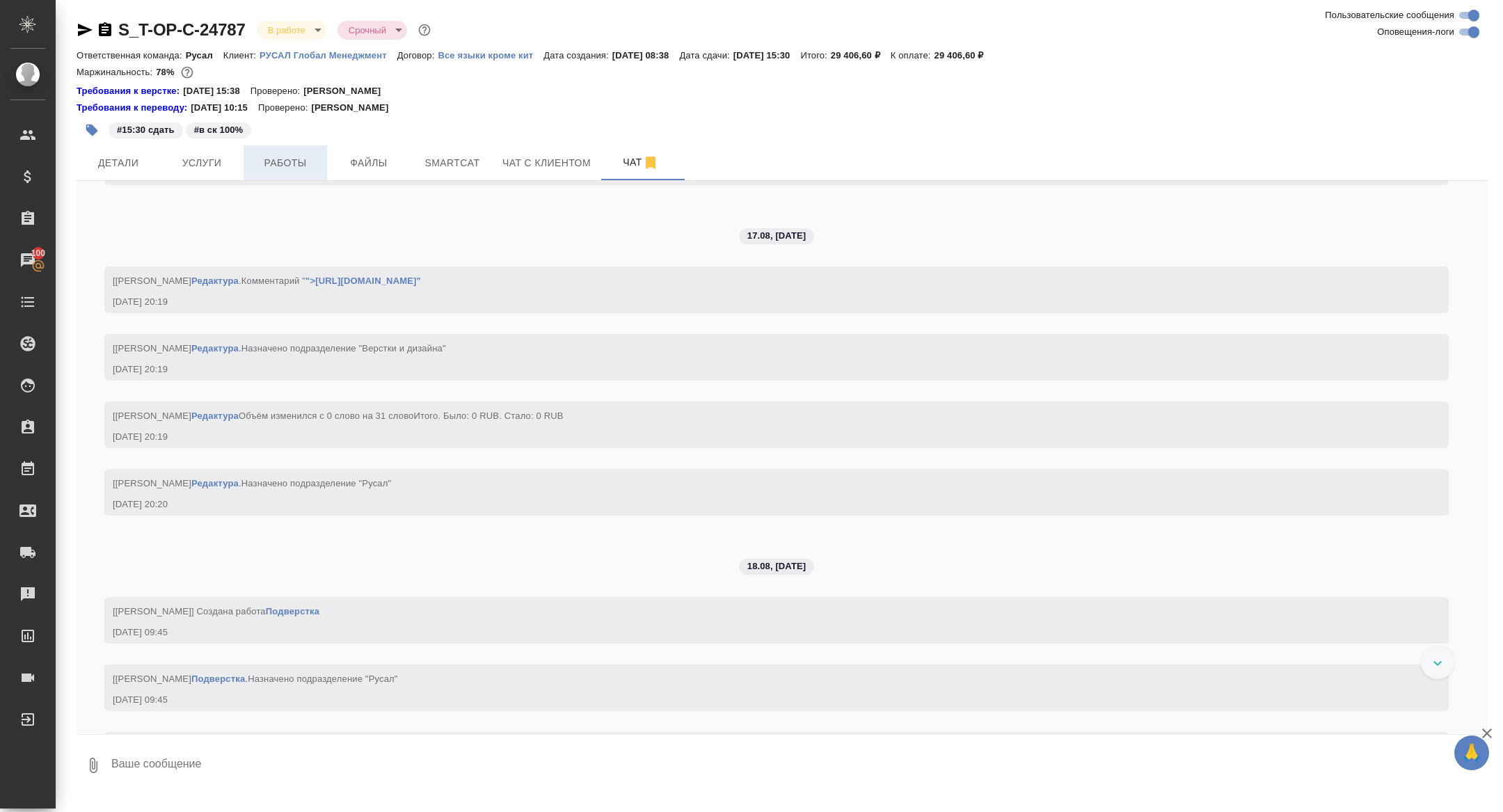
click at [304, 158] on span "Работы" at bounding box center [285, 163] width 67 height 17
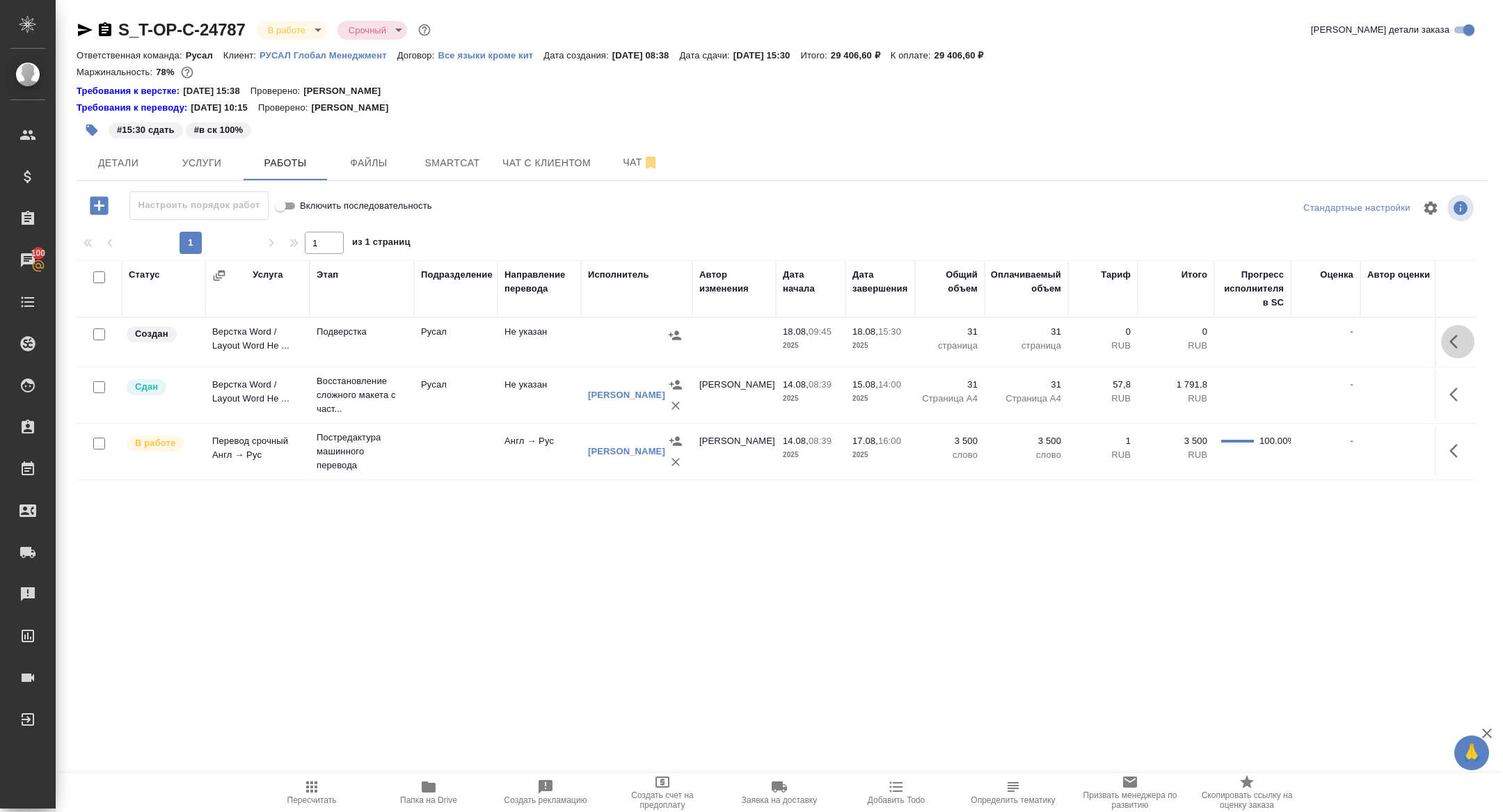
drag, startPoint x: 1458, startPoint y: 341, endPoint x: 1446, endPoint y: 346, distance: 13.0
click at [1458, 341] on icon "button" at bounding box center [1458, 342] width 17 height 17
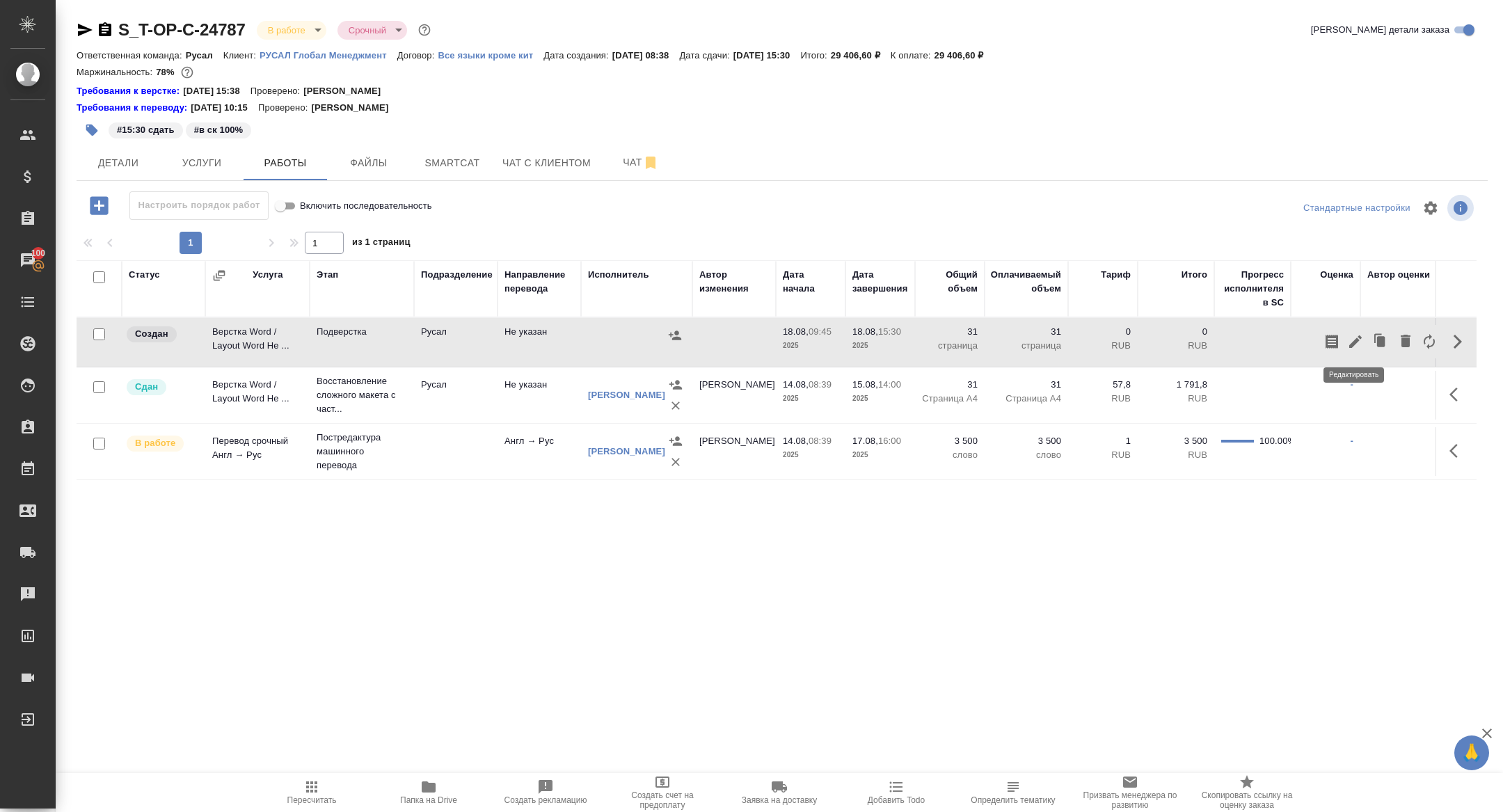
click at [1357, 344] on icon "button" at bounding box center [1355, 342] width 17 height 17
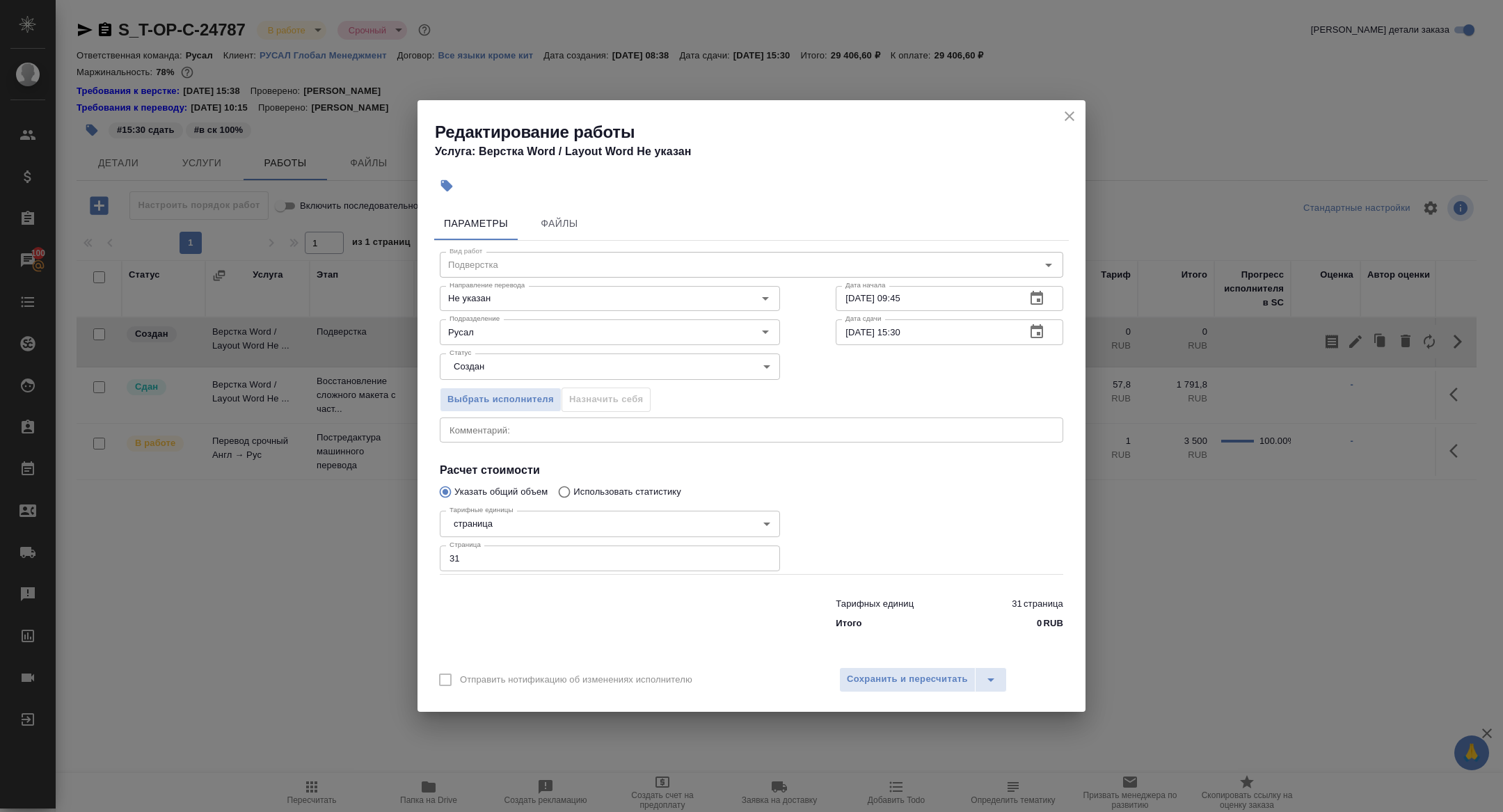
click at [504, 433] on textarea at bounding box center [752, 429] width 604 height 10
paste textarea "[URL][DOMAIN_NAME]"
type textarea "[URL][DOMAIN_NAME]"
click at [522, 363] on body "🙏 .cls-1 fill:#fff; AWATERA [PERSON_NAME] Спецификации Заказы 100 Чаты Todo Про…" at bounding box center [752, 406] width 1503 height 812
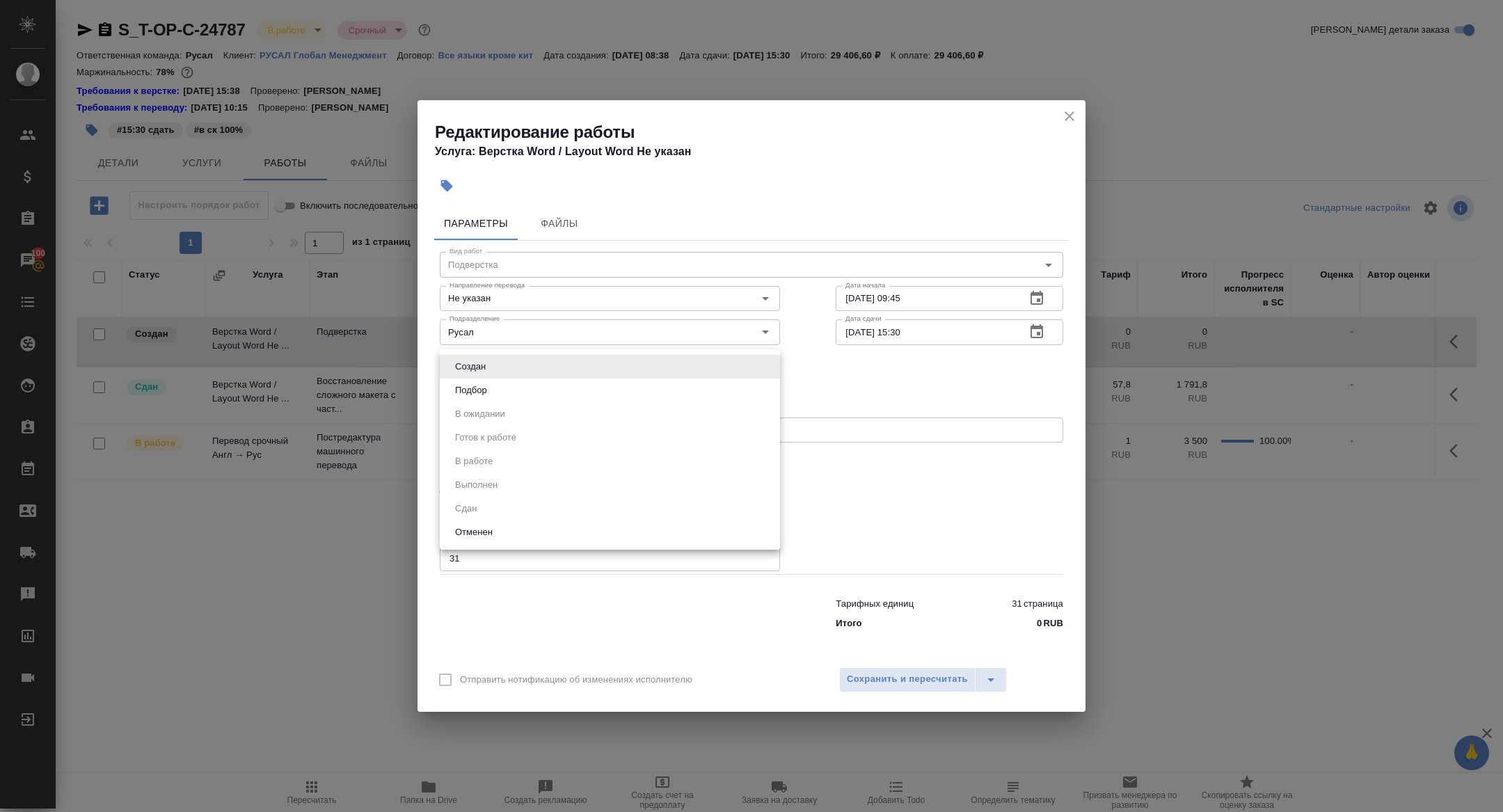
click at [486, 387] on button "Подбор" at bounding box center [470, 390] width 41 height 15
type input "recruiting"
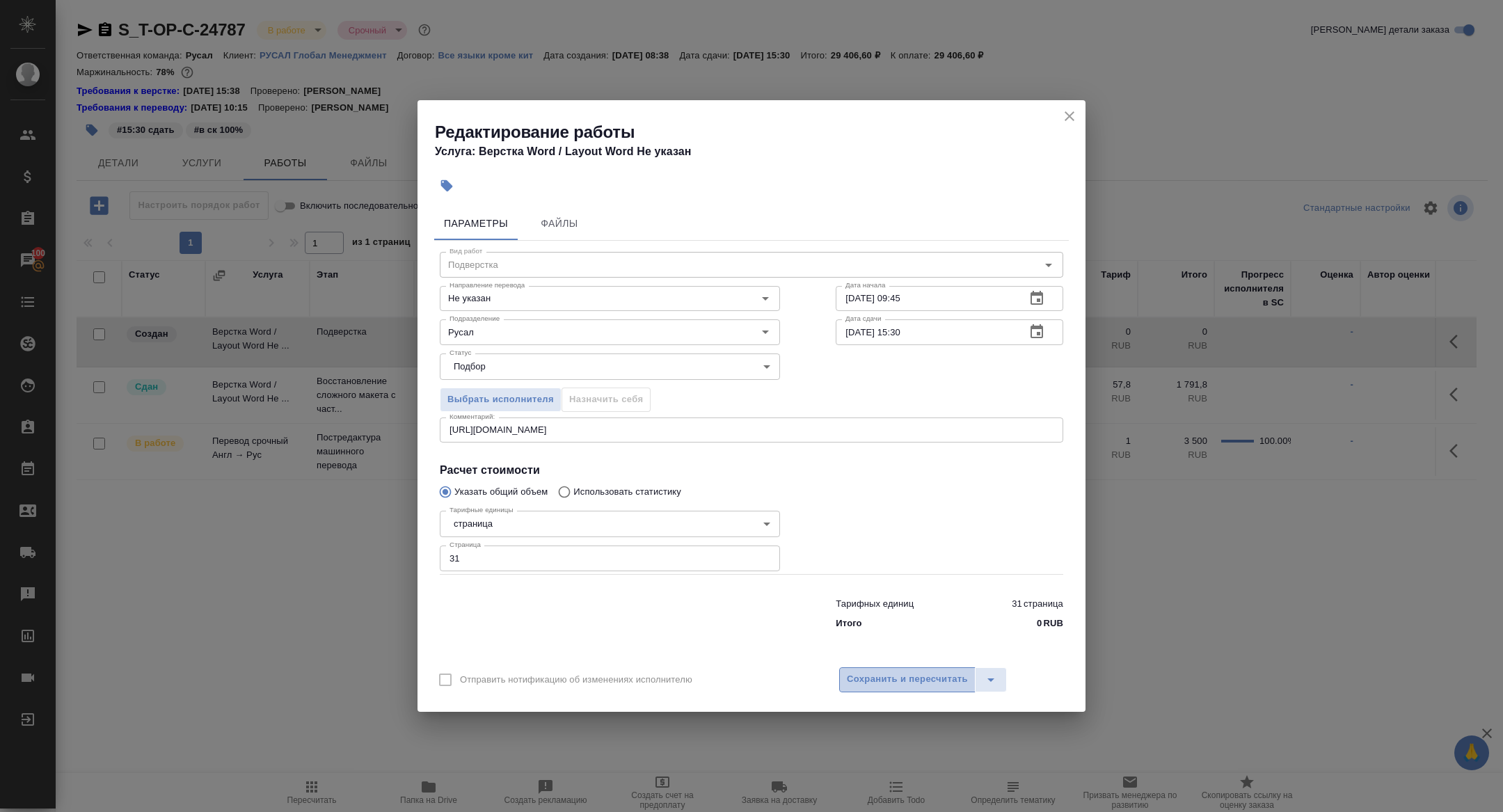
click at [868, 677] on span "Сохранить и пересчитать" at bounding box center [908, 679] width 121 height 16
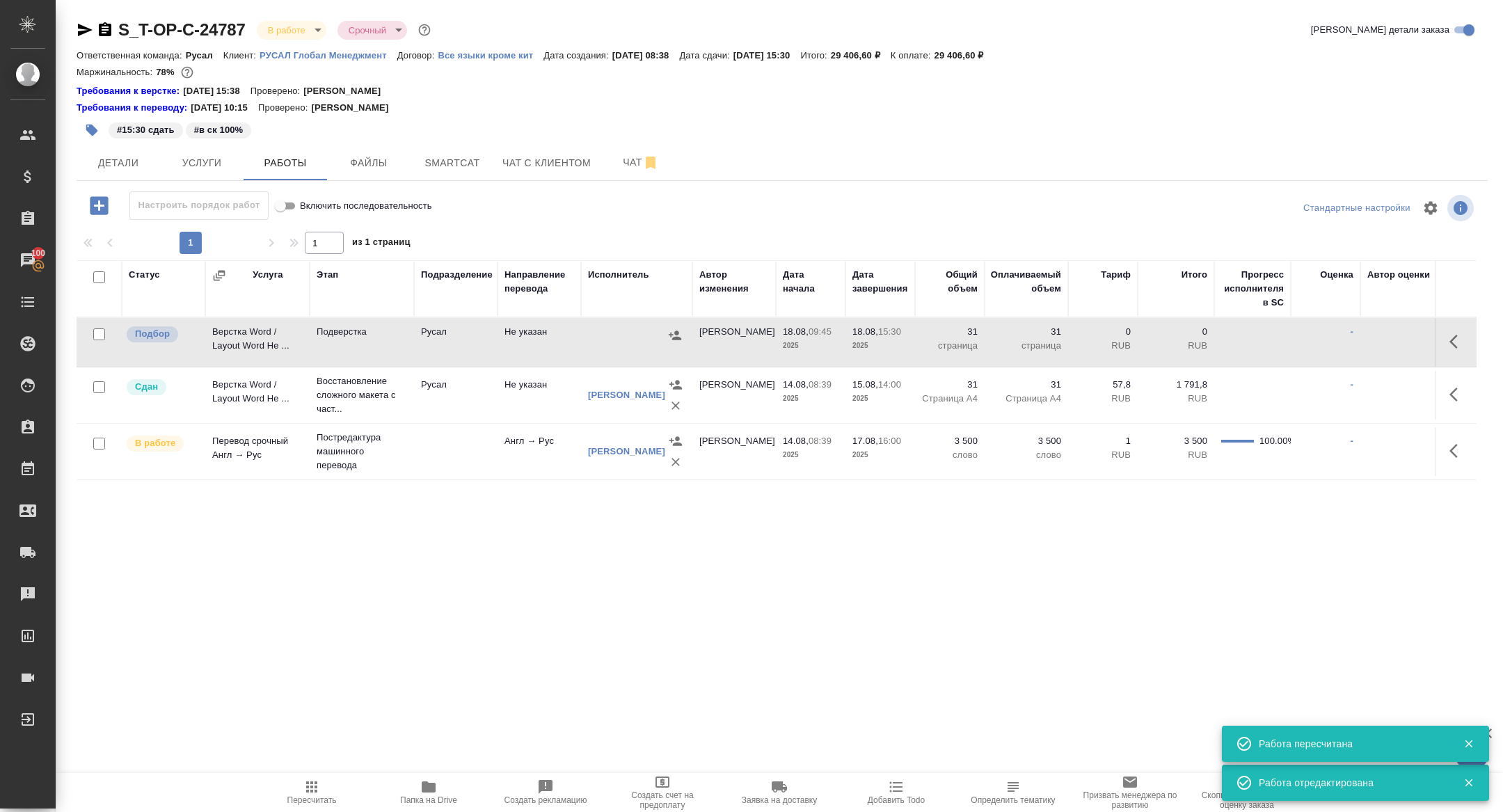
click at [236, 337] on td "Верстка Word / Layout Word Не ..." at bounding box center [257, 342] width 104 height 48
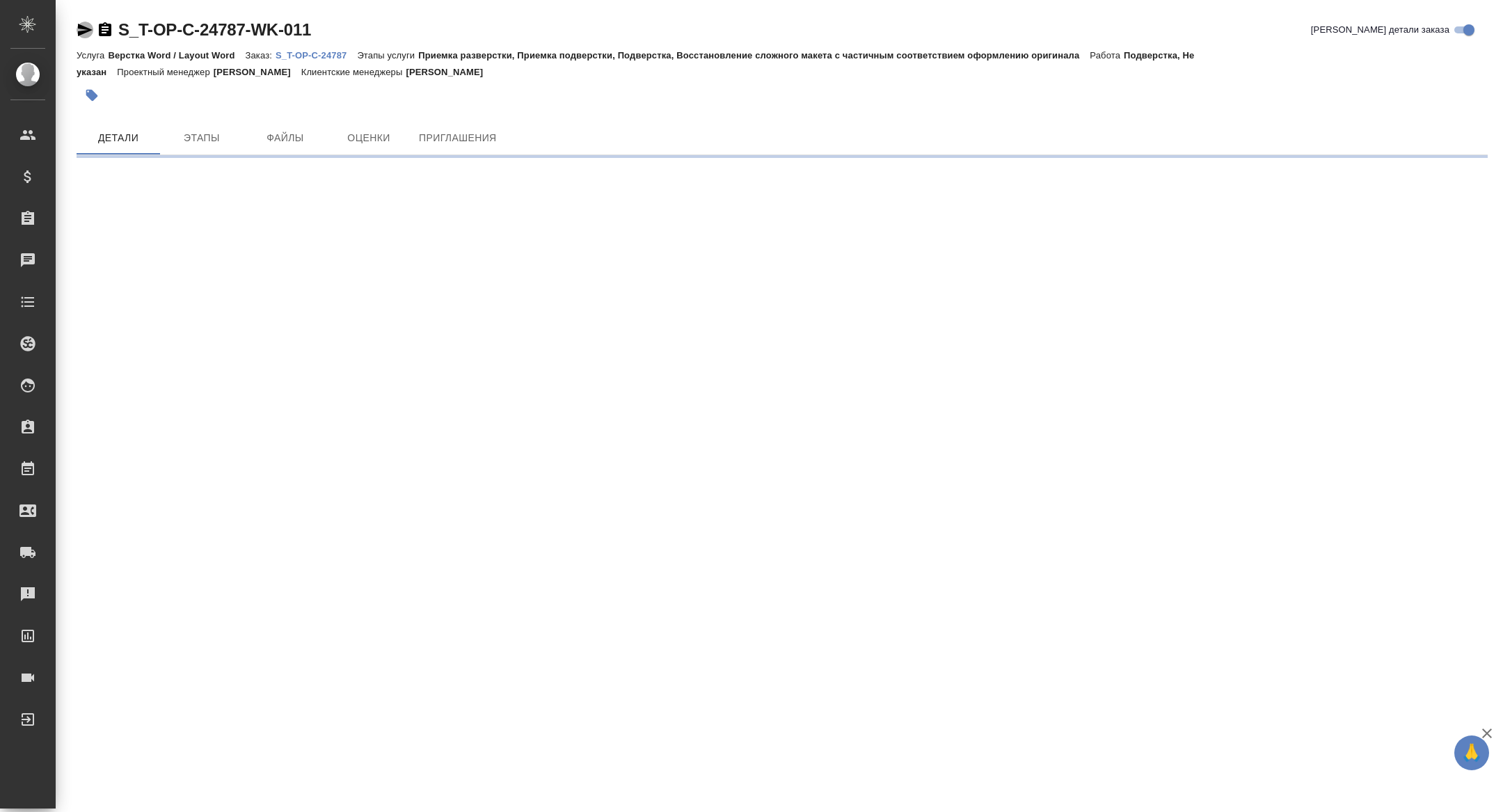
click at [80, 28] on icon "button" at bounding box center [85, 30] width 17 height 17
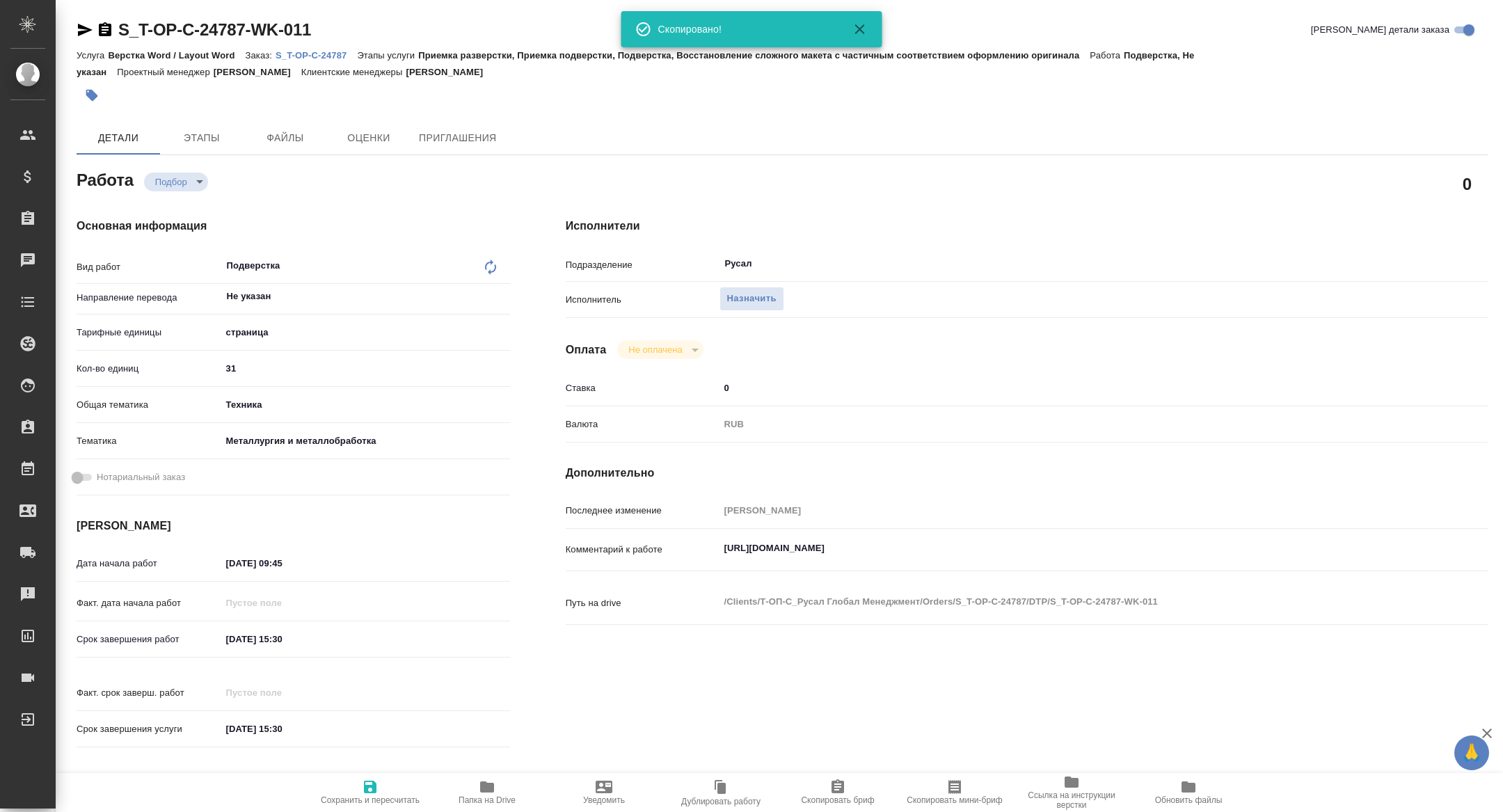
type textarea "x"
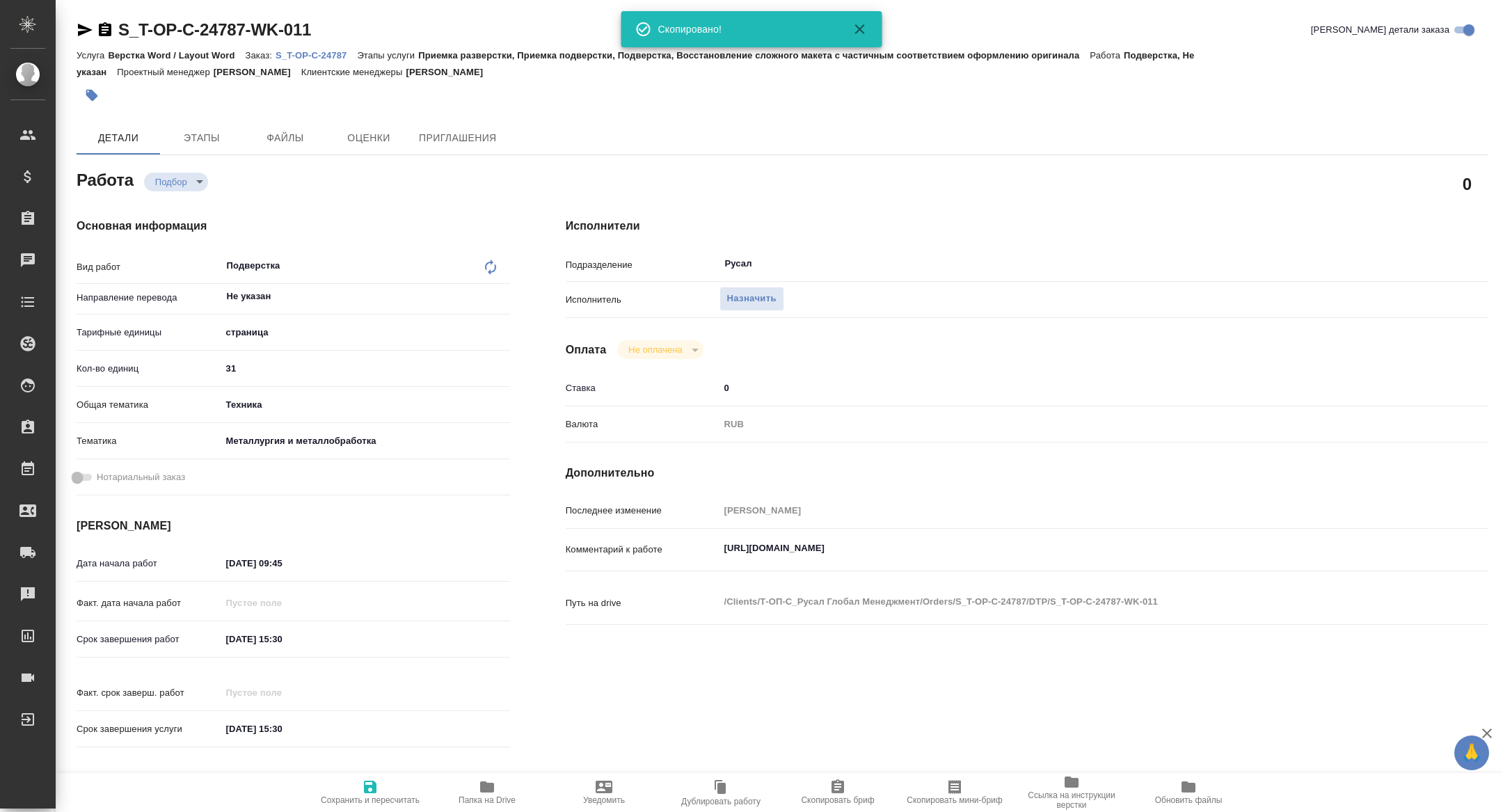
type textarea "x"
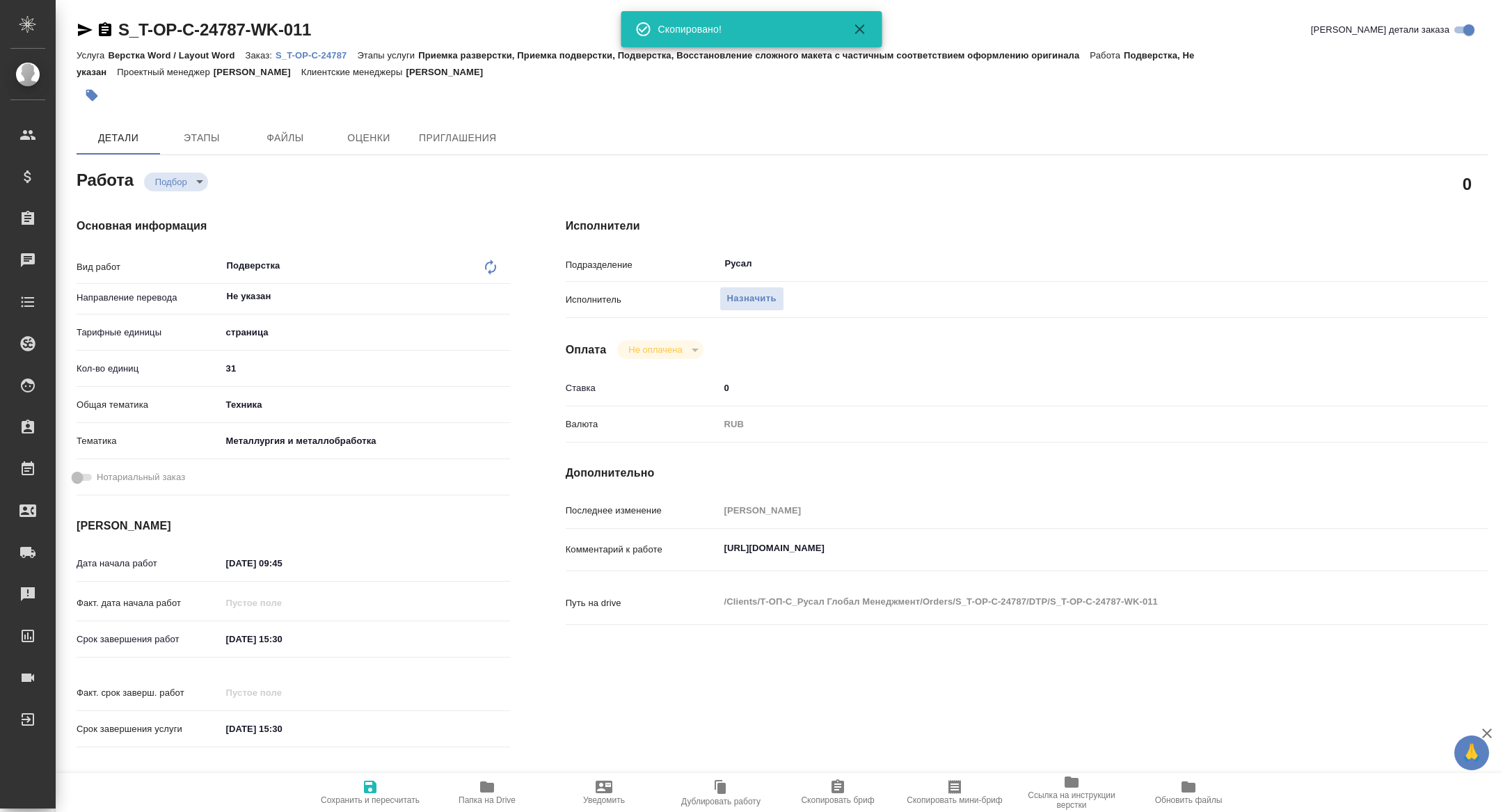
type textarea "x"
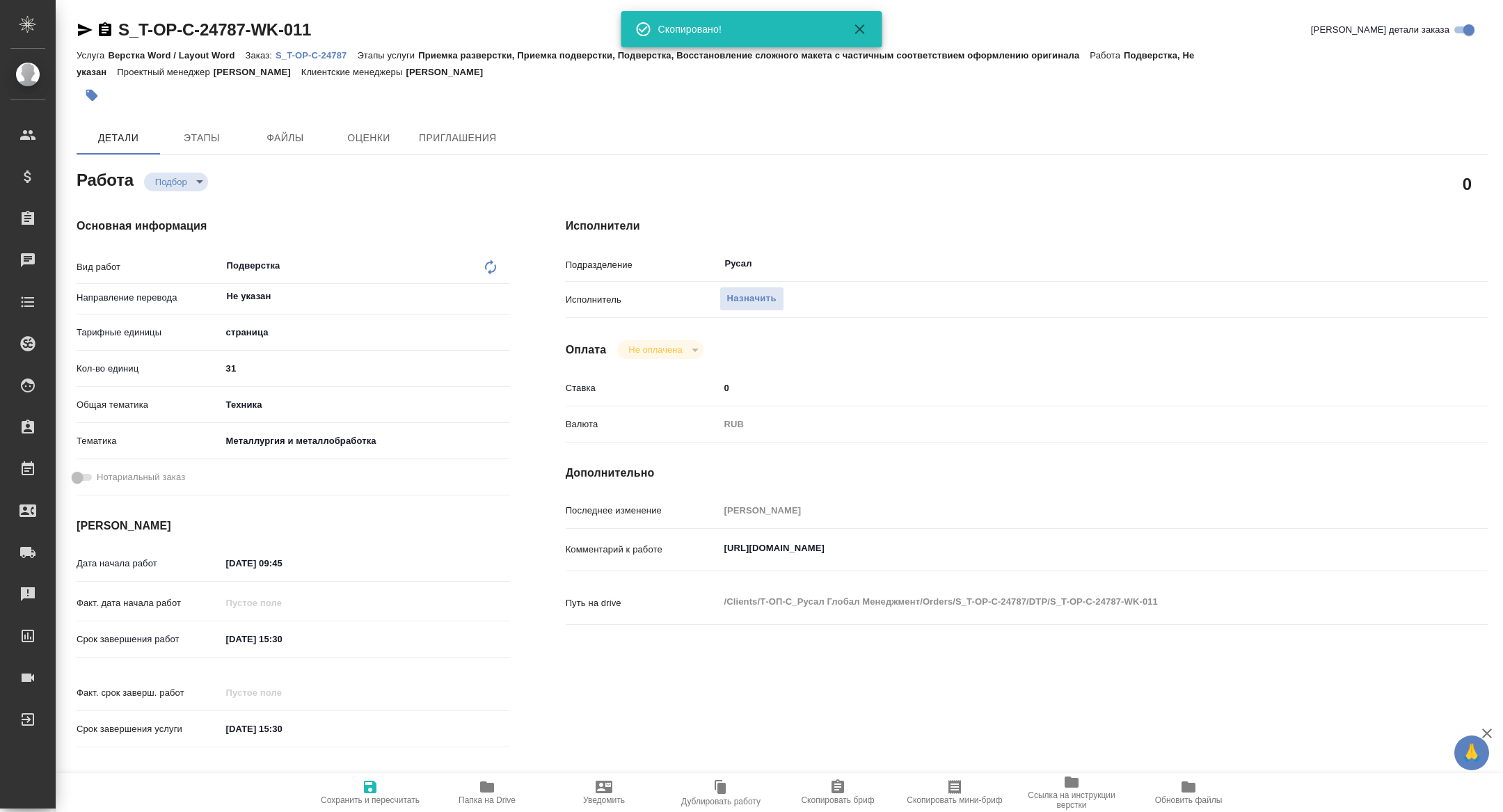
type textarea "x"
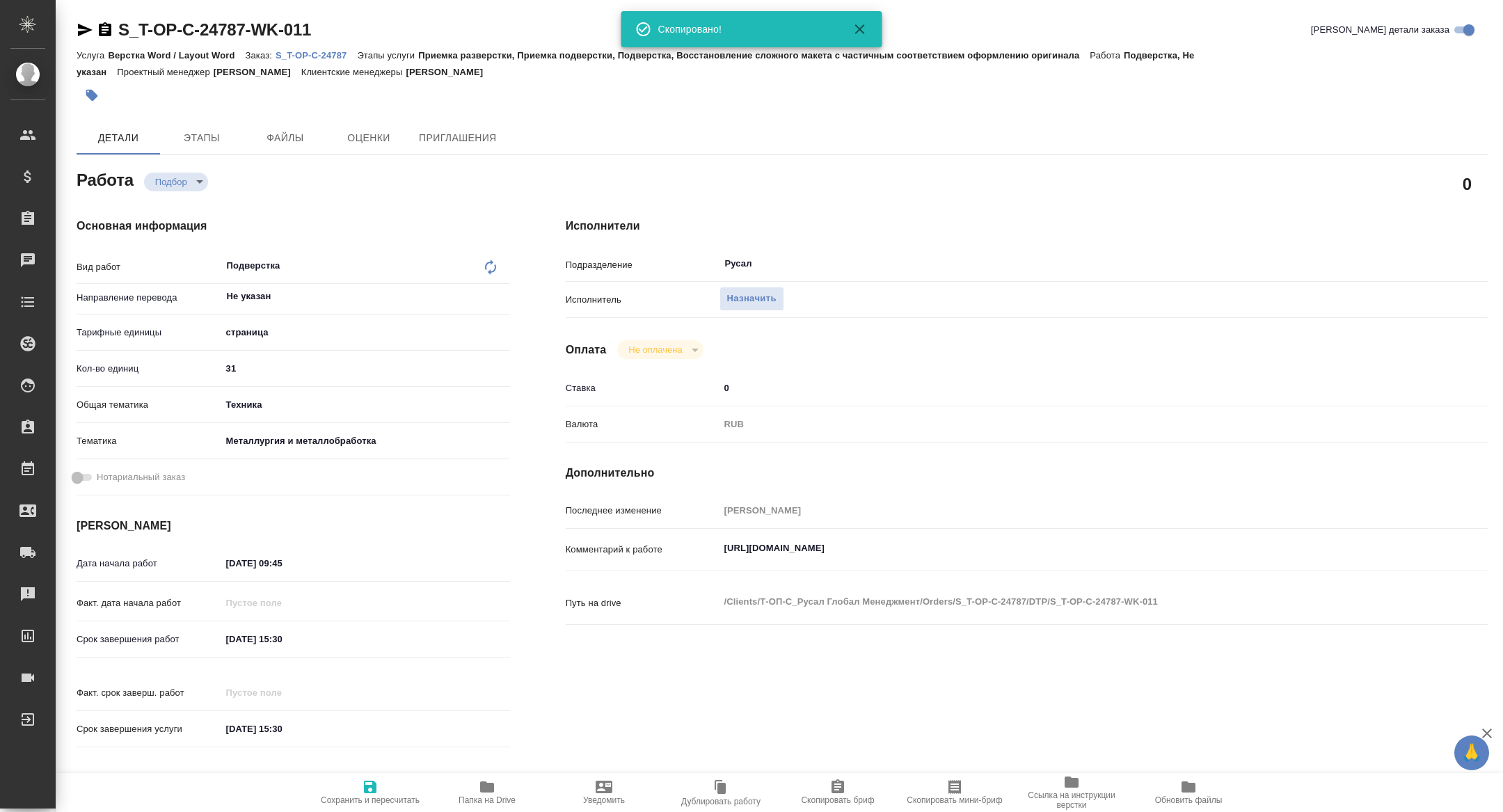
type textarea "x"
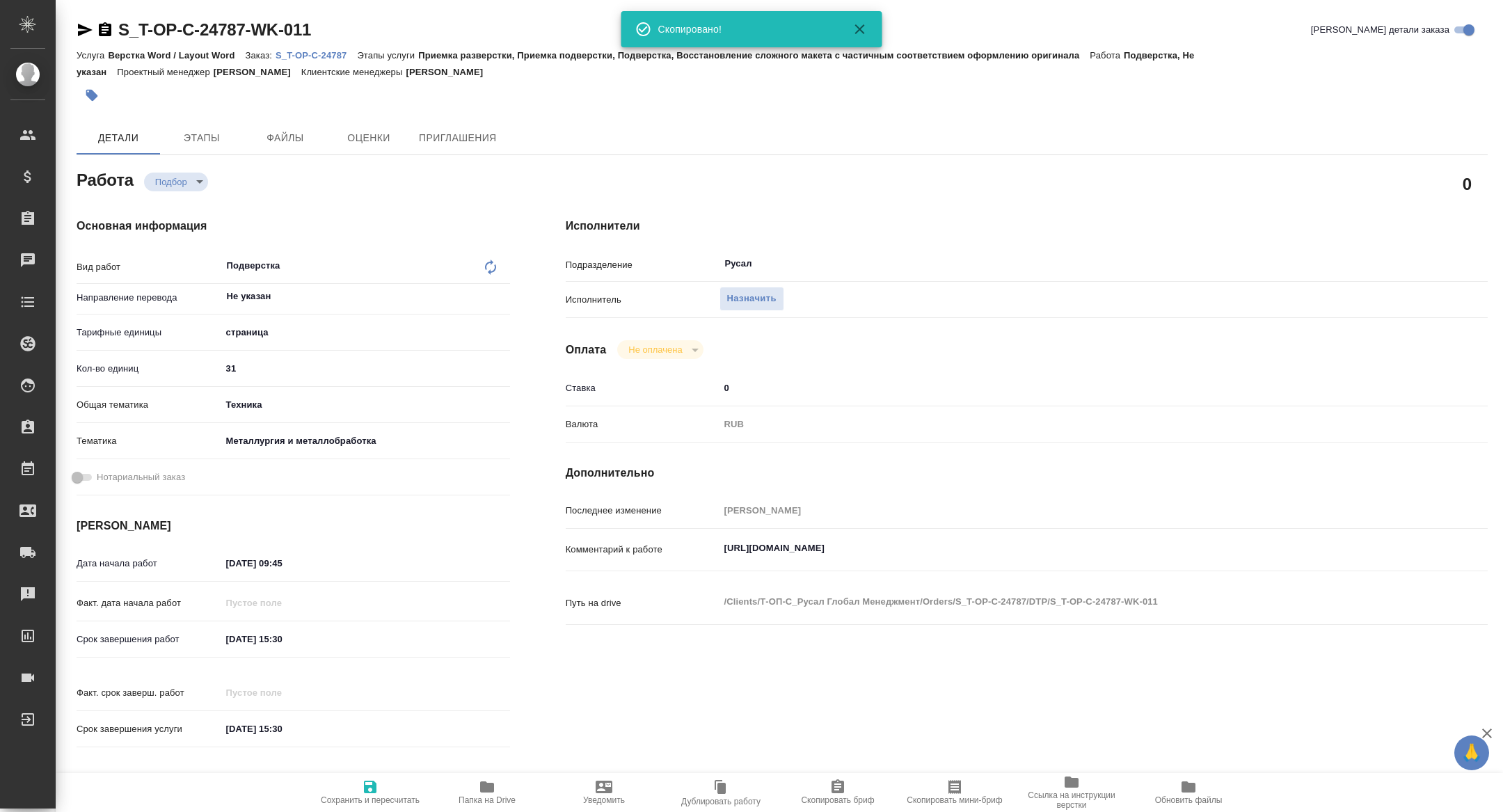
type textarea "x"
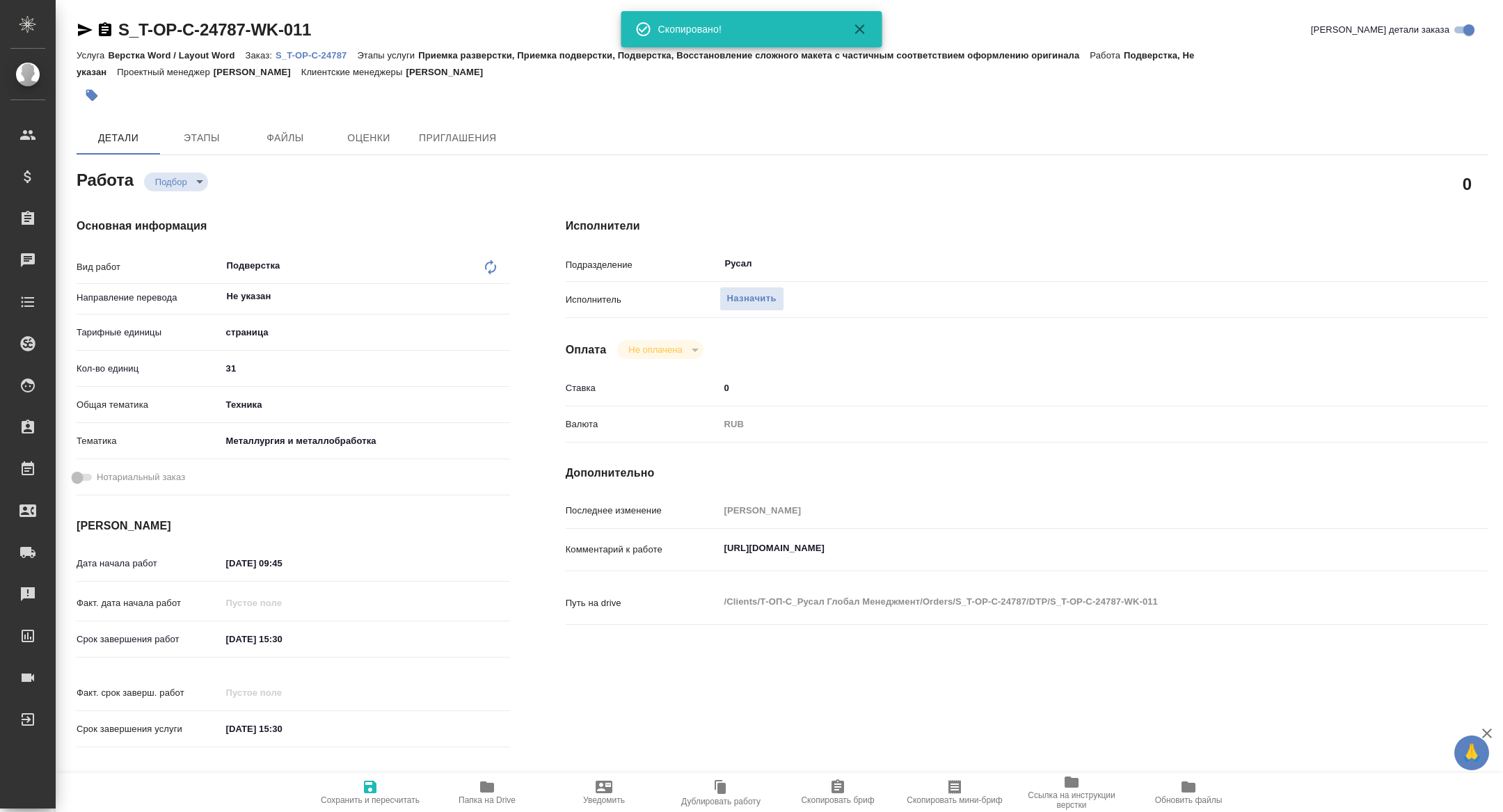
type textarea "x"
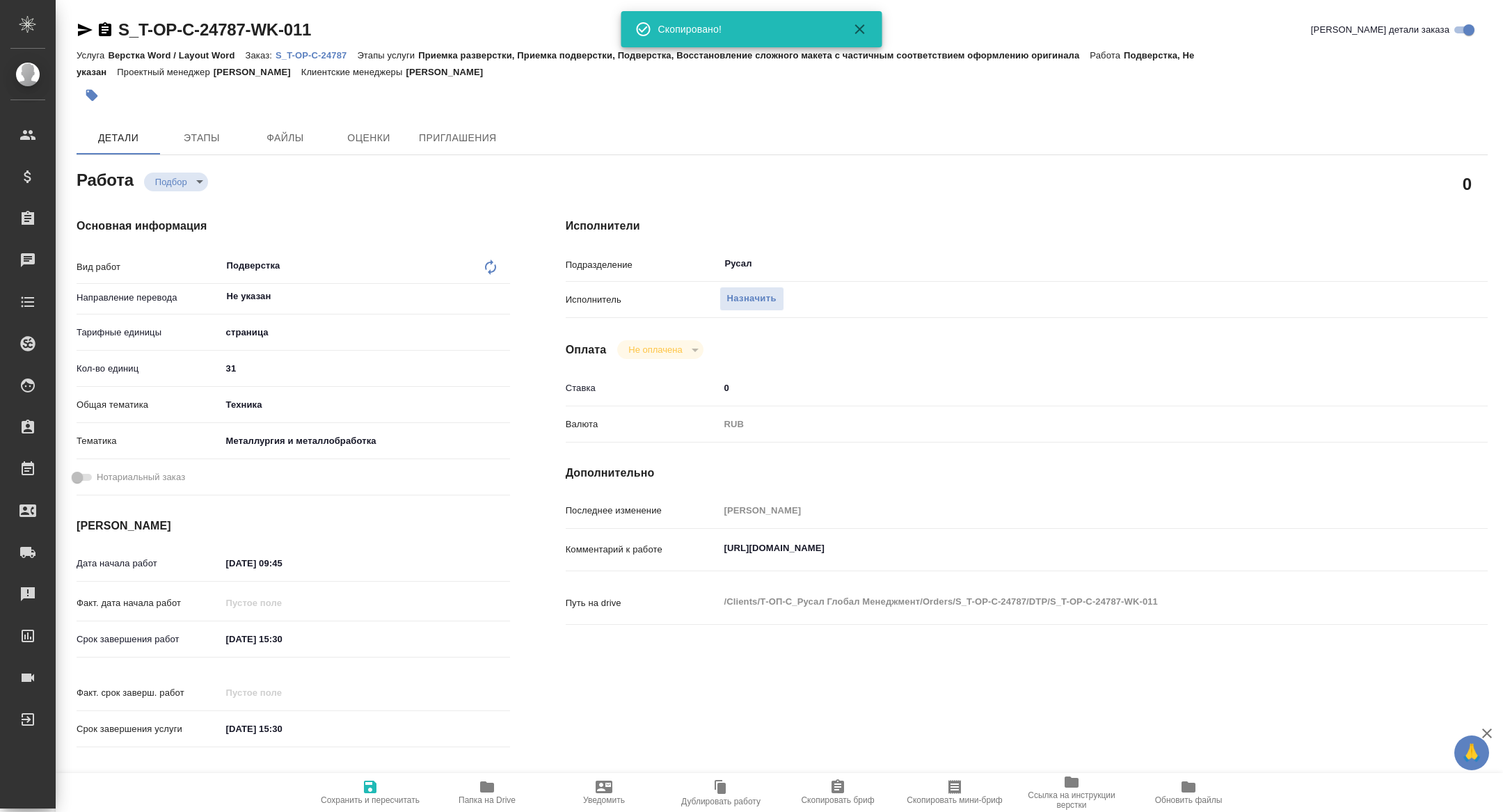
type textarea "x"
